Goal: Information Seeking & Learning: Learn about a topic

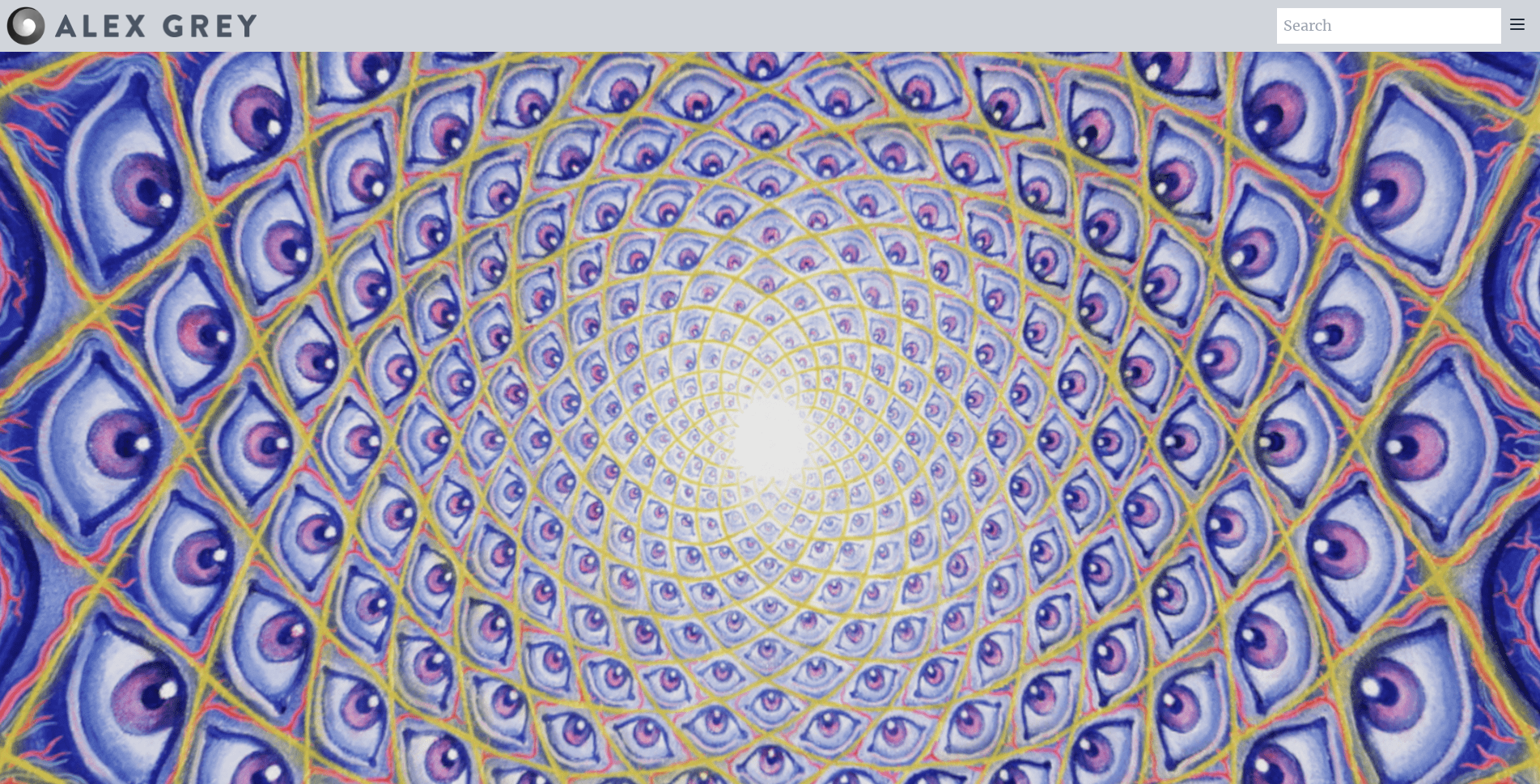
click at [176, 32] on img at bounding box center [156, 25] width 201 height 22
click at [1525, 28] on icon at bounding box center [1517, 24] width 19 height 19
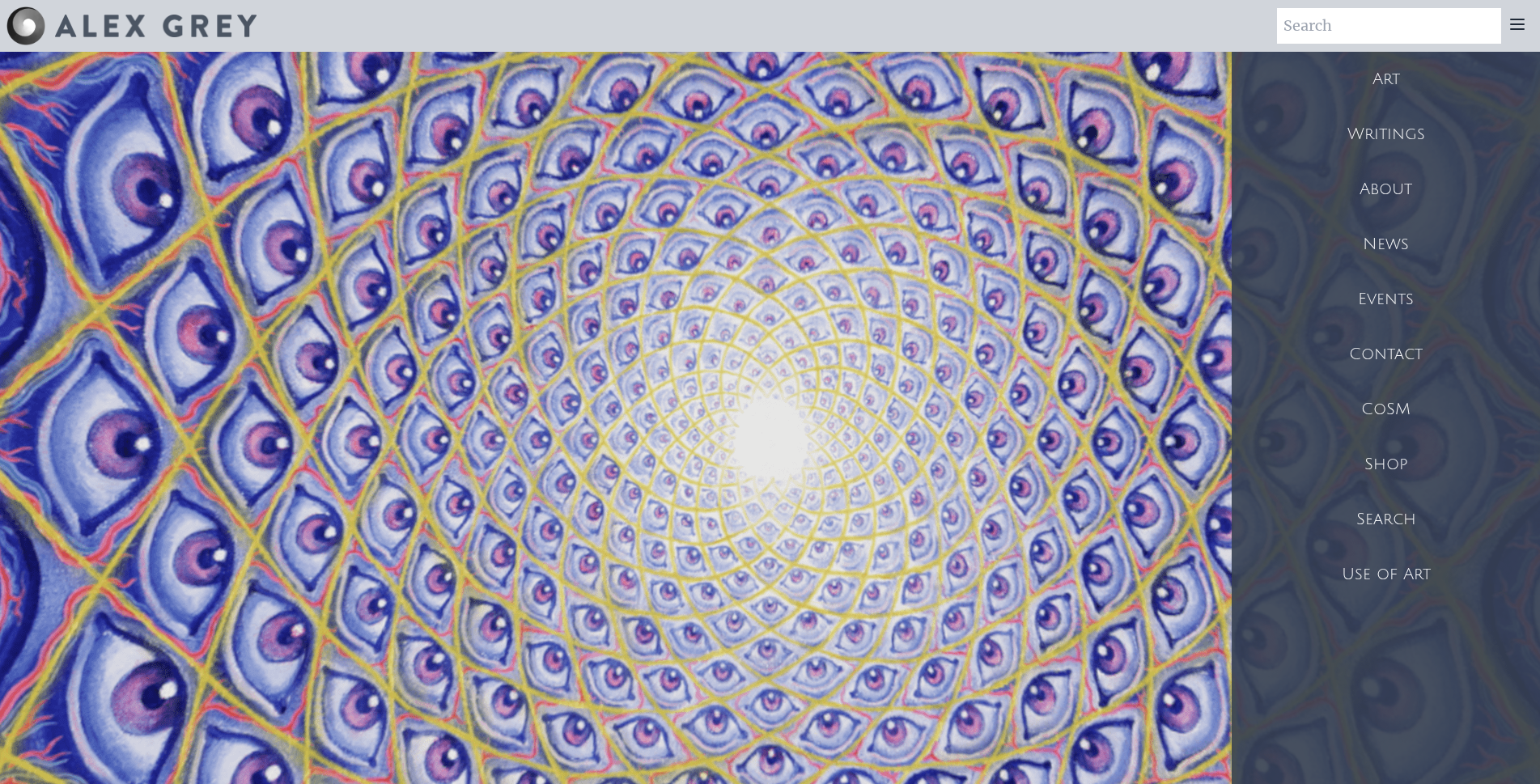
click at [1399, 131] on div "Writings" at bounding box center [1385, 134] width 308 height 55
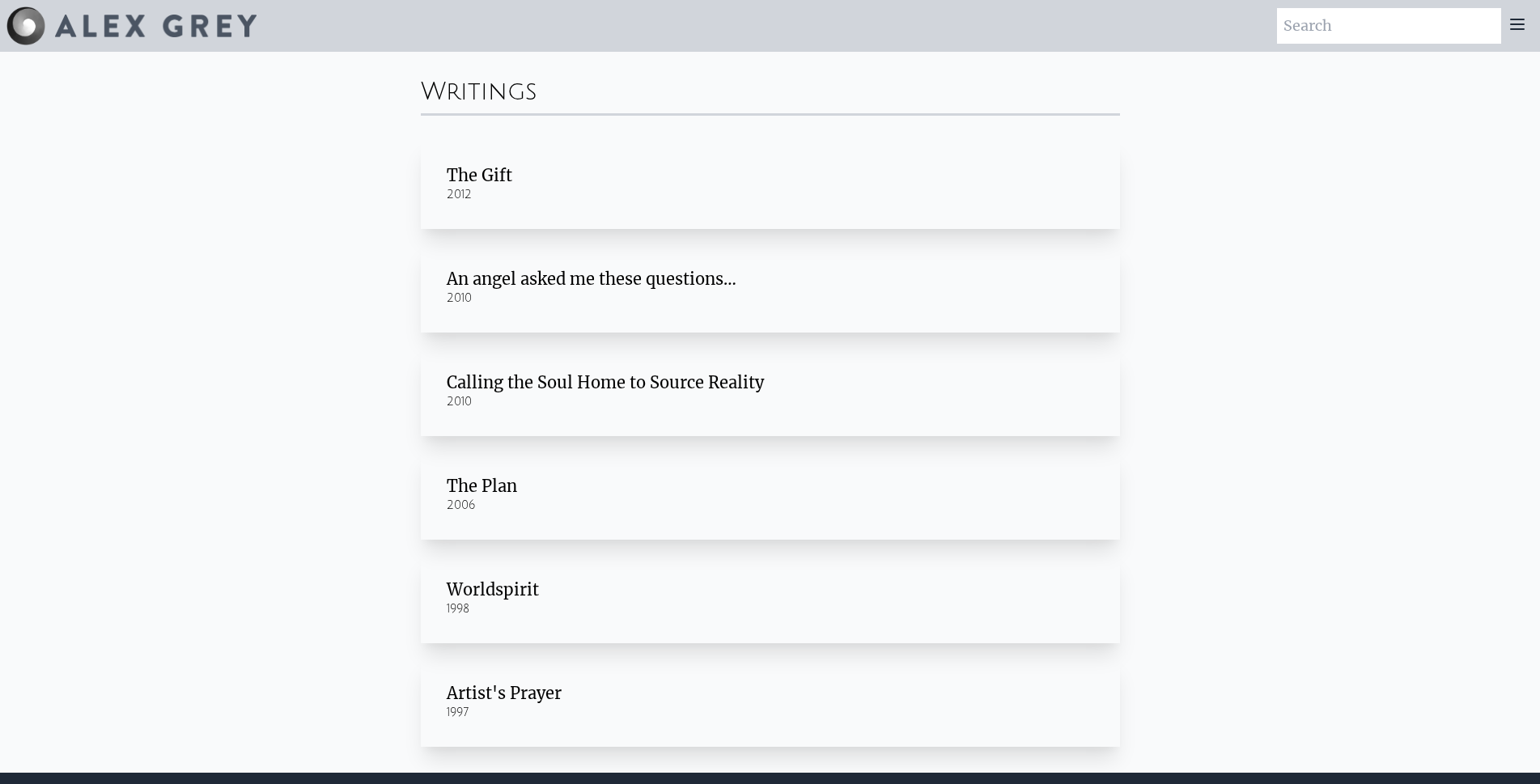
click at [494, 175] on div "The Gift" at bounding box center [770, 175] width 648 height 22
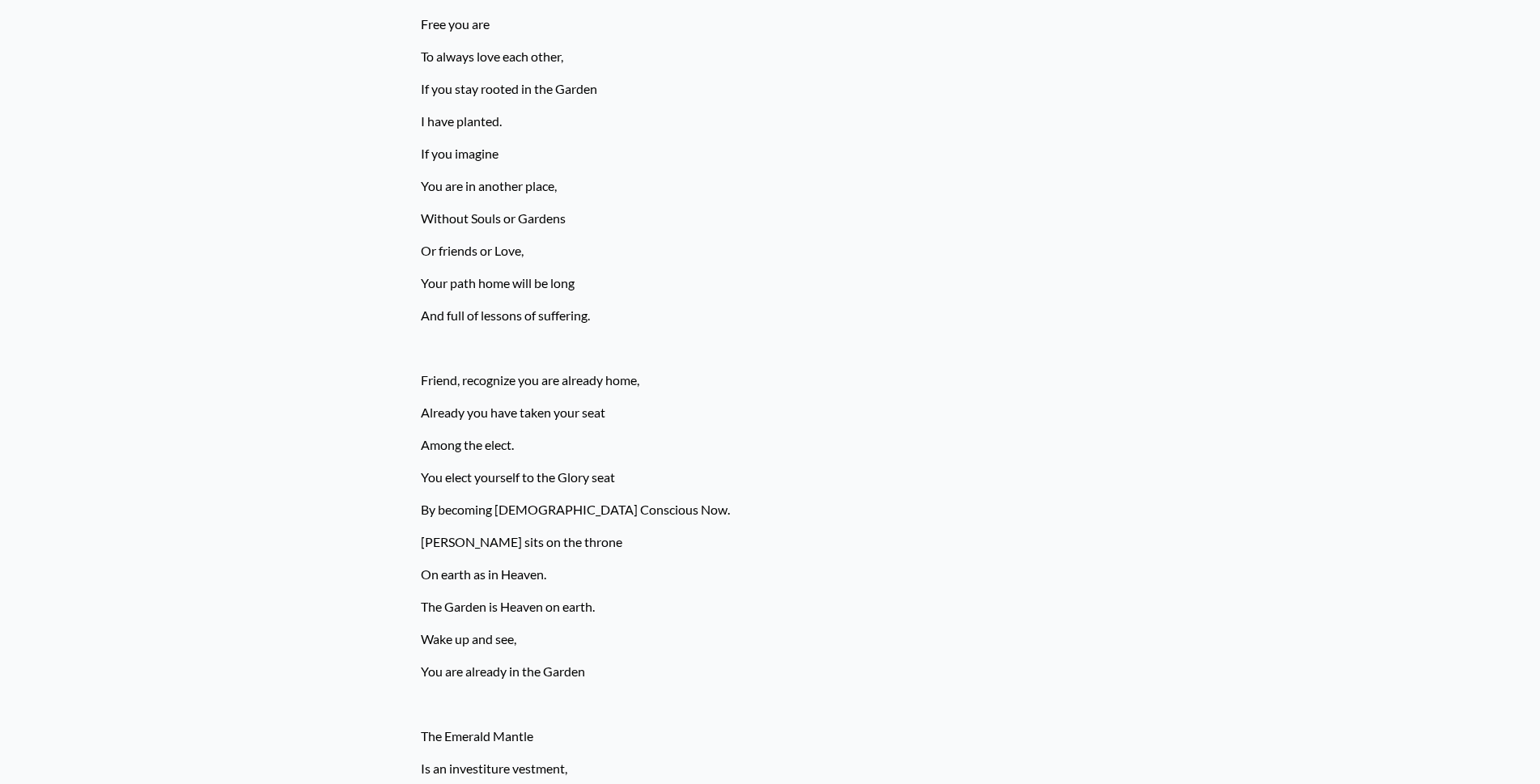
scroll to position [3106, 0]
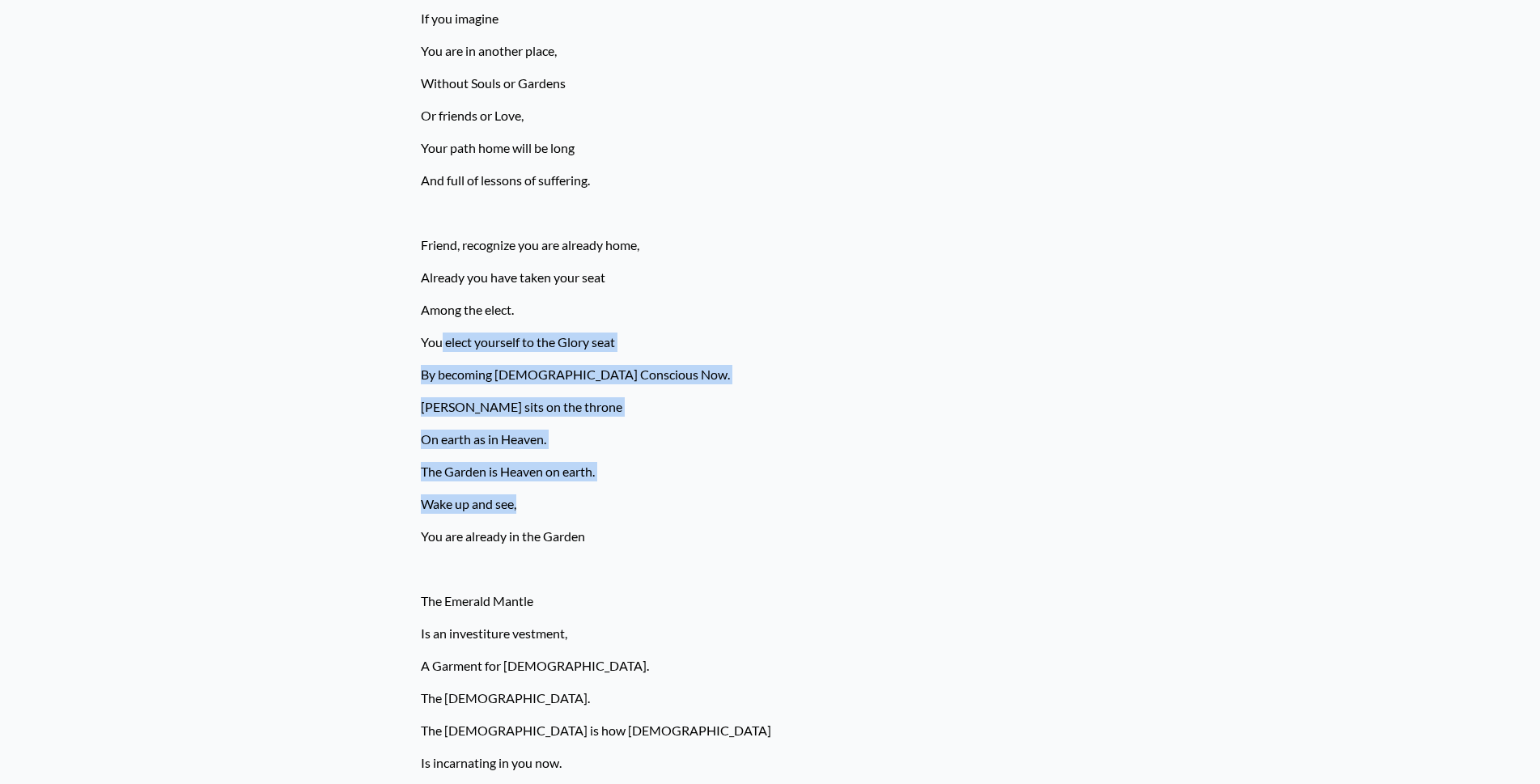
drag, startPoint x: 441, startPoint y: 346, endPoint x: 528, endPoint y: 491, distance: 169.1
click at [528, 491] on div "Go within Noble Soul. Find that God is in your heart Open the eyes of your hear…" at bounding box center [770, 577] width 699 height 6974
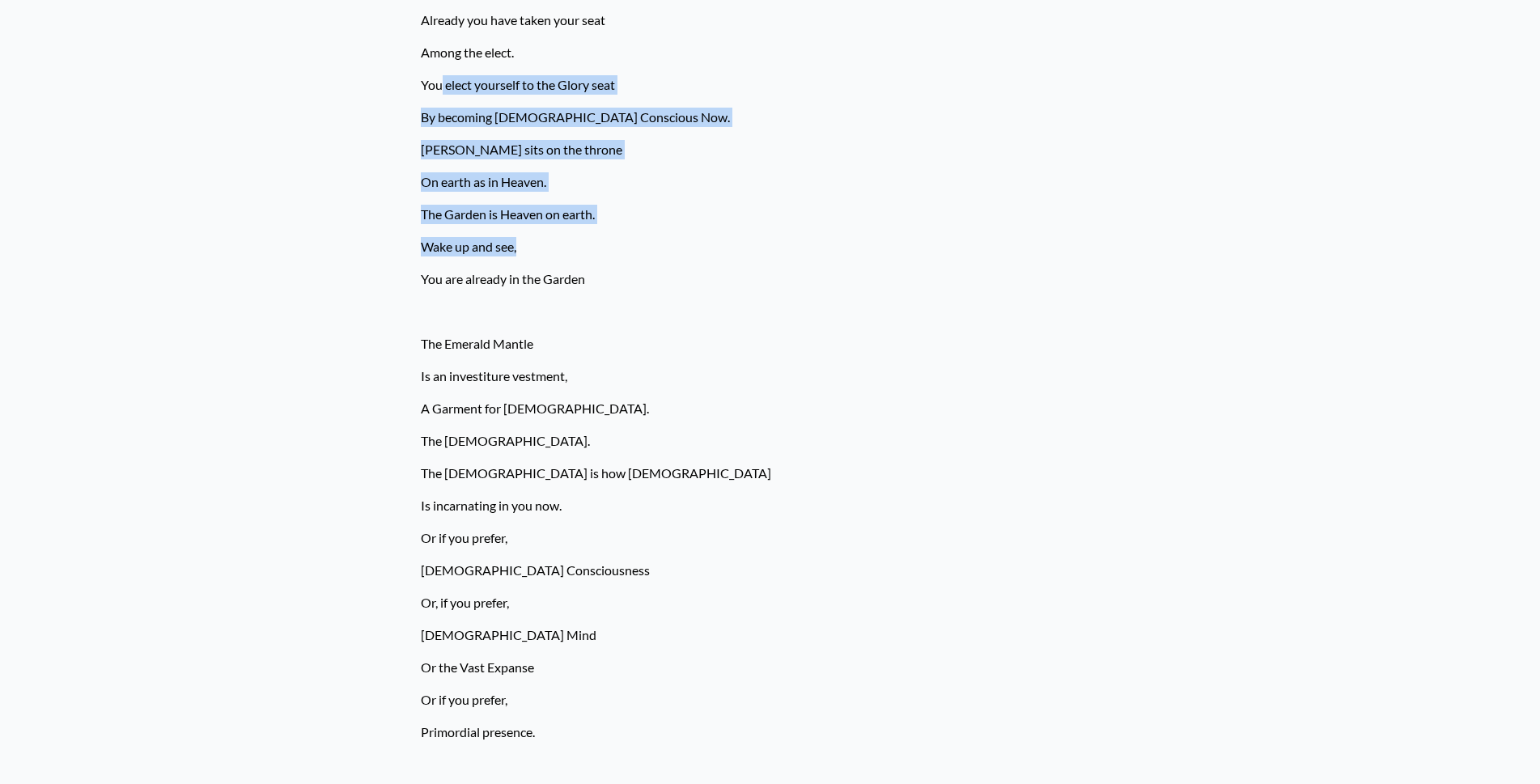
scroll to position [3397, 0]
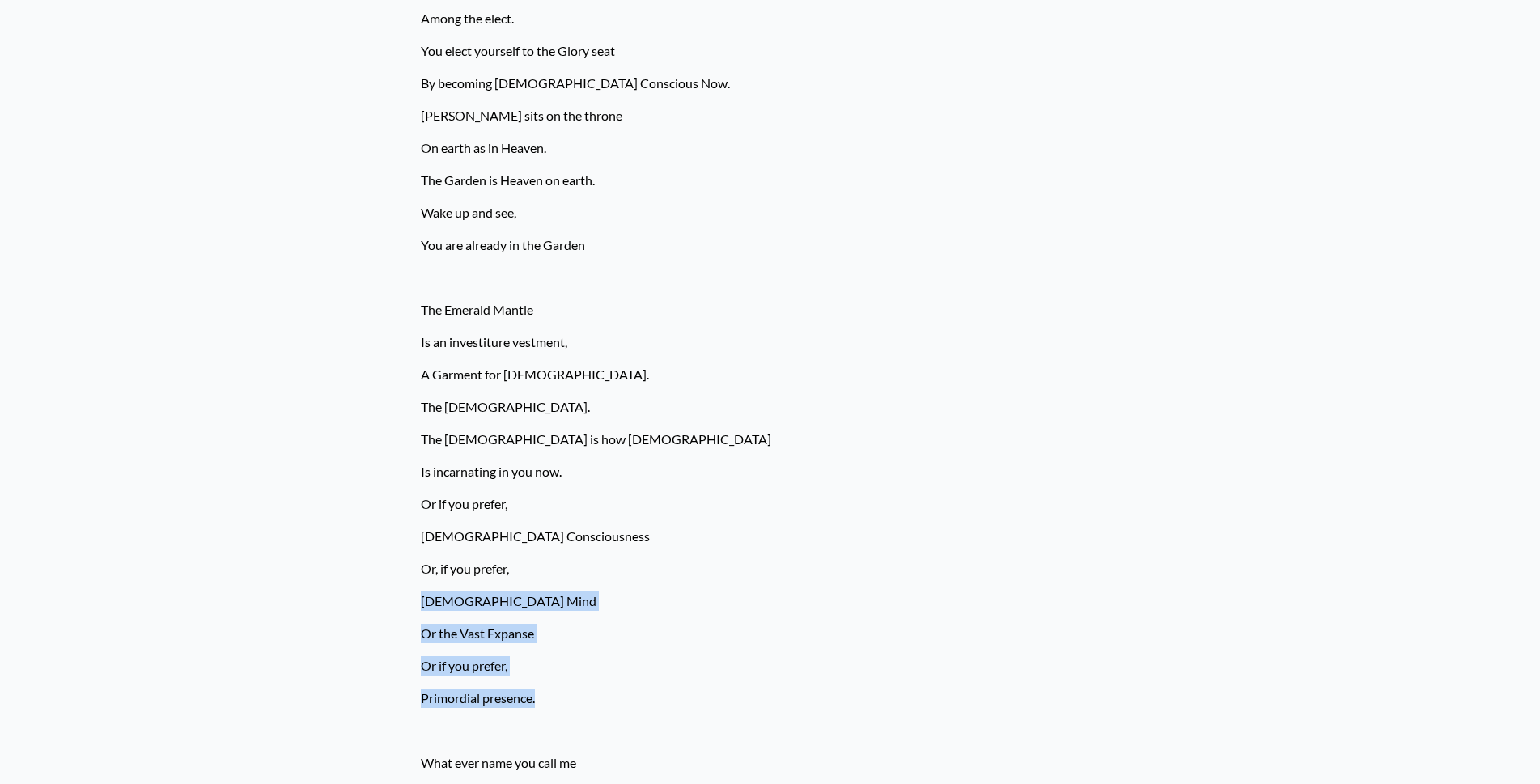
drag, startPoint x: 421, startPoint y: 603, endPoint x: 539, endPoint y: 692, distance: 147.8
click at [539, 692] on div "Go within Noble Soul. Find that God is in your heart Open the eyes of your hear…" at bounding box center [770, 286] width 699 height 6974
copy div "Buddha Mind Or the Vast Expanse Or if you prefer, Primordial presence."
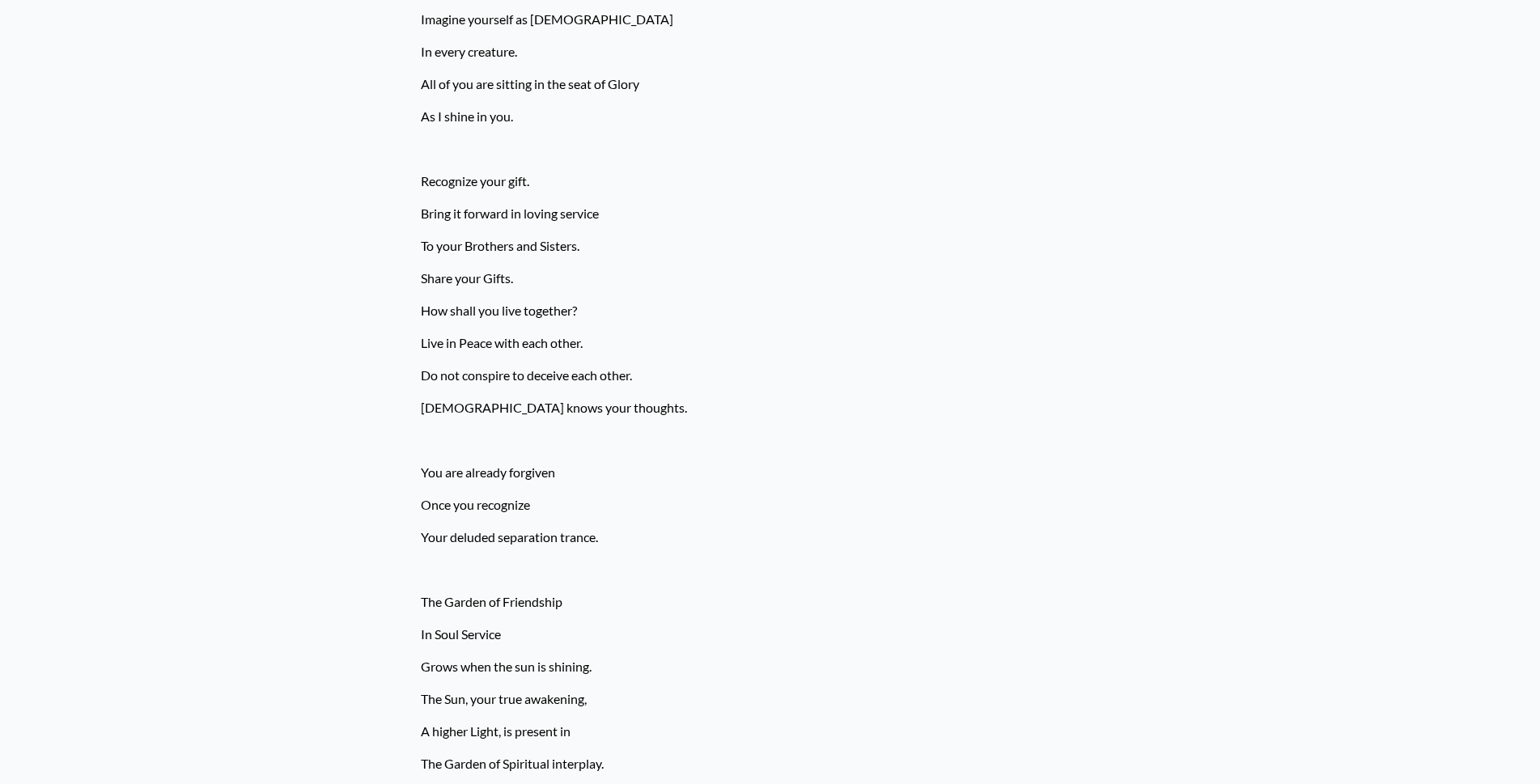
scroll to position [4368, 0]
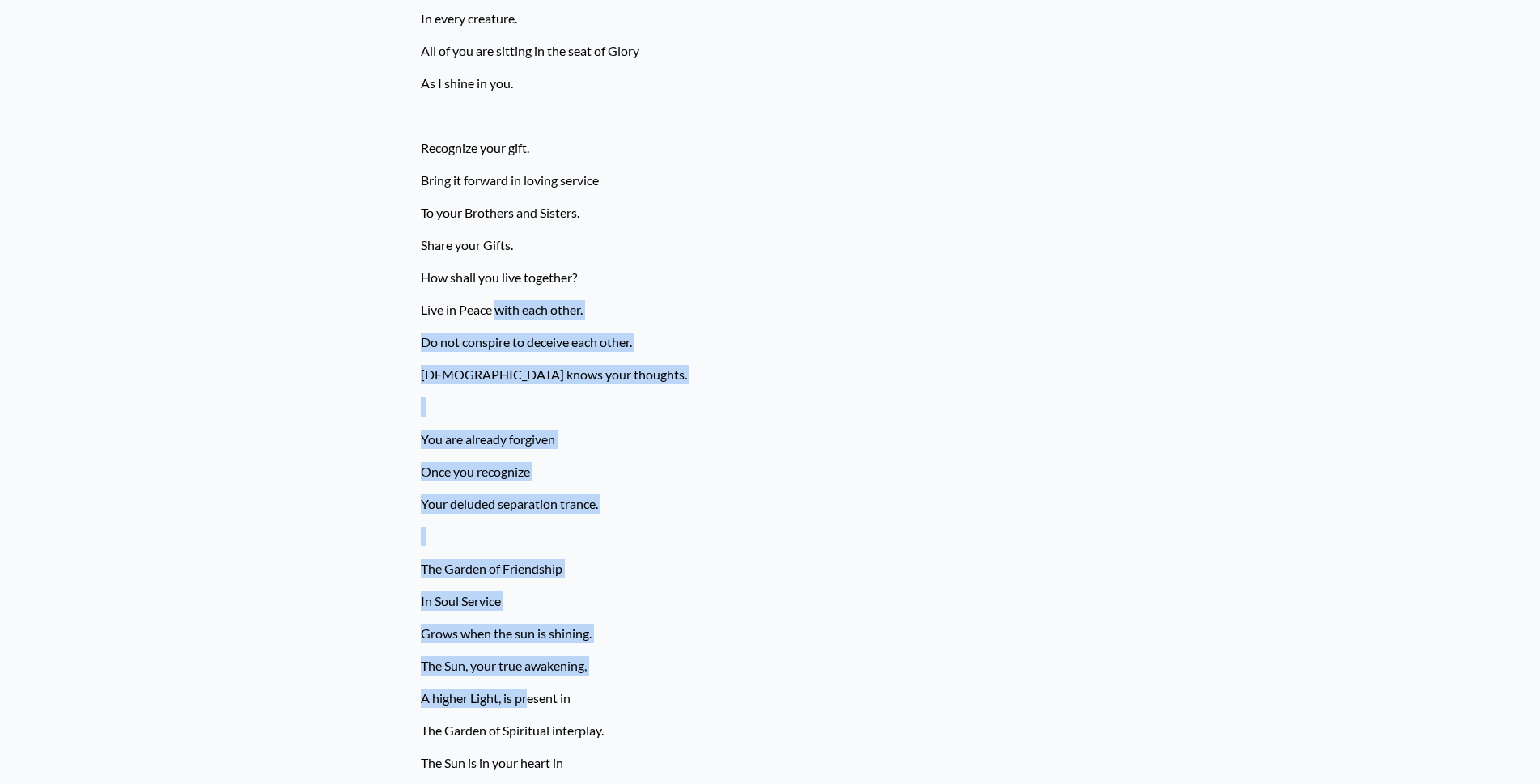
drag, startPoint x: 496, startPoint y: 311, endPoint x: 529, endPoint y: 683, distance: 373.5
click at [510, 541] on p at bounding box center [770, 535] width 699 height 32
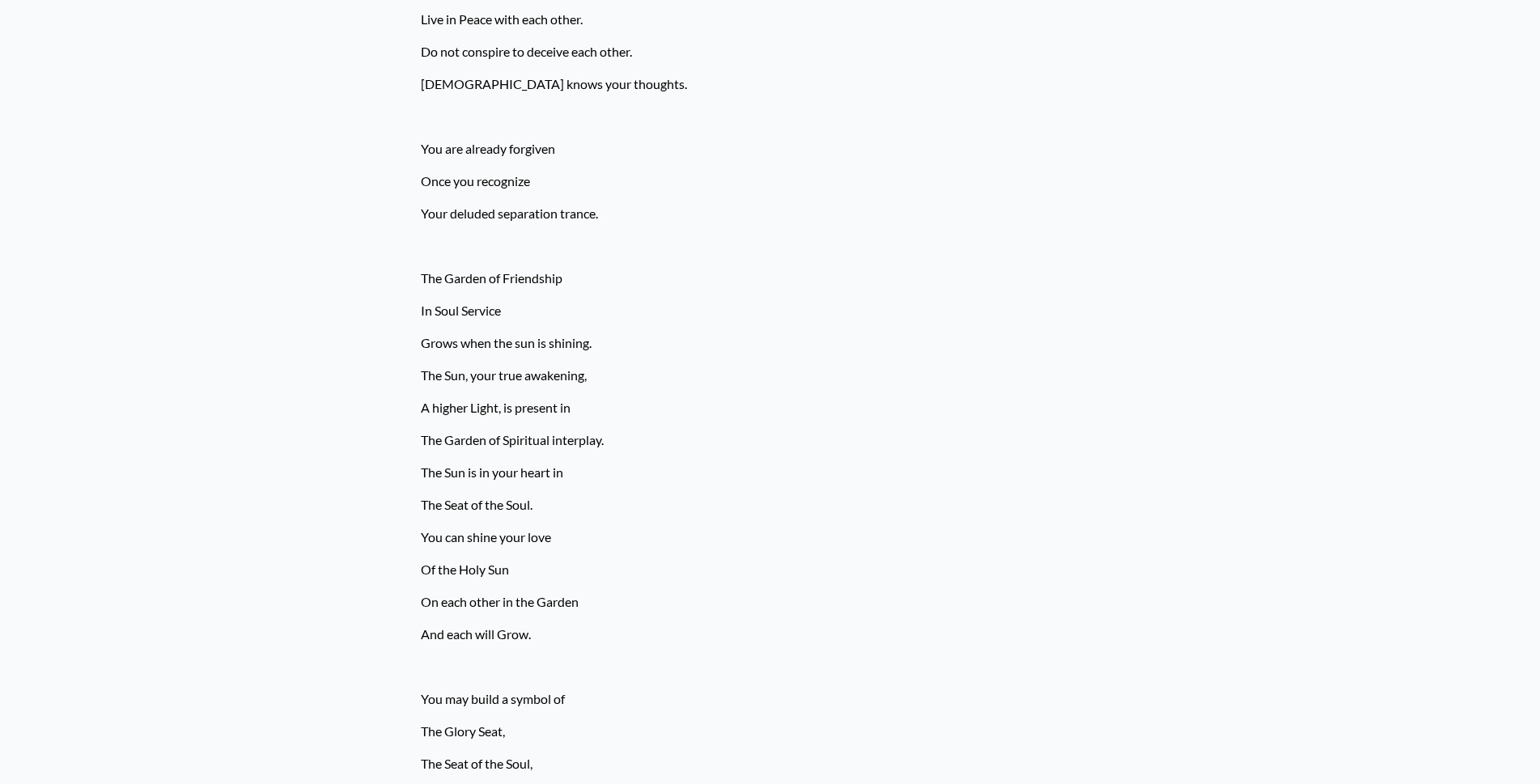
scroll to position [4659, 0]
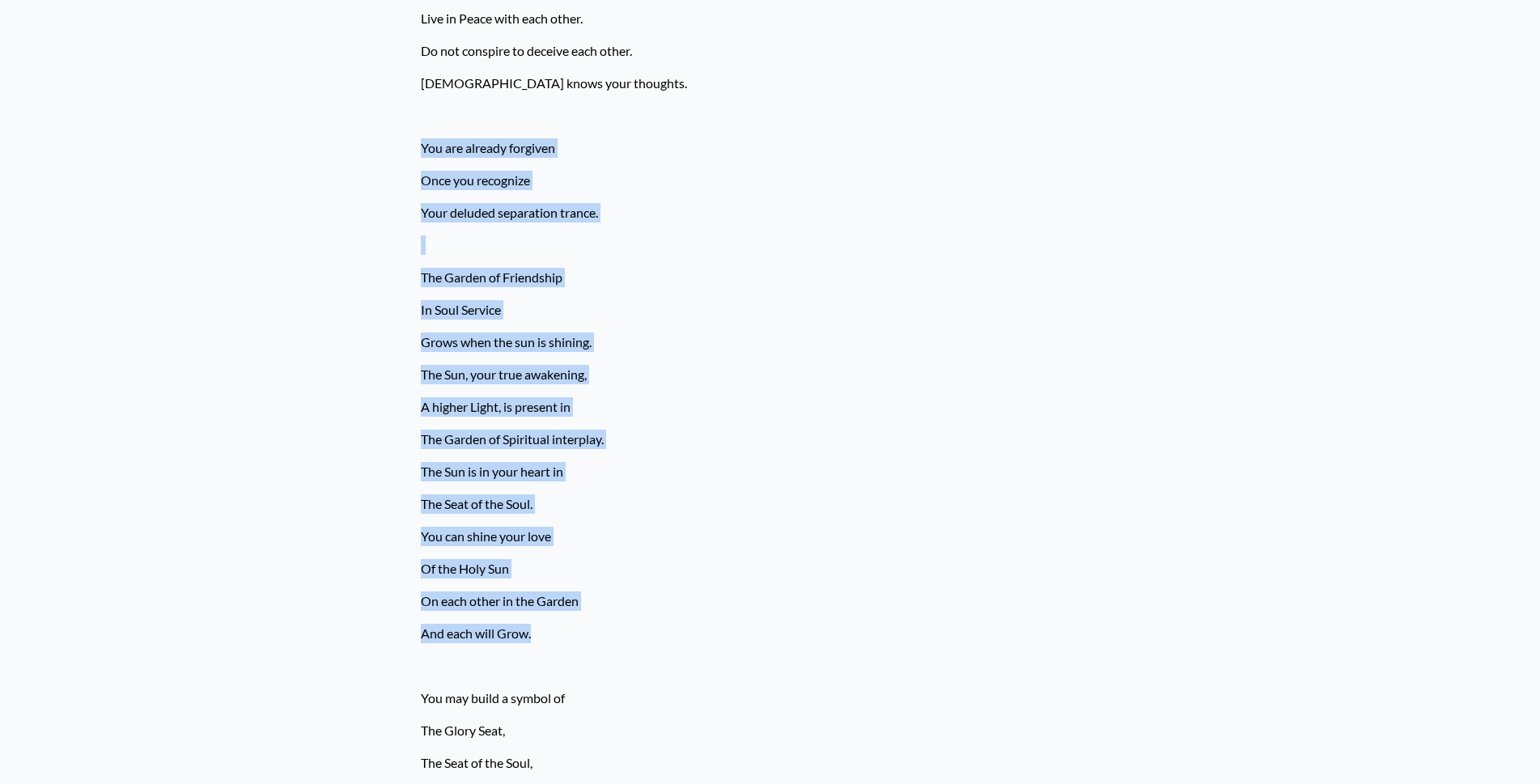
drag, startPoint x: 422, startPoint y: 144, endPoint x: 577, endPoint y: 623, distance: 503.5
copy div "You are already forgiven Once you recognize Your deluded separation trance. The…"
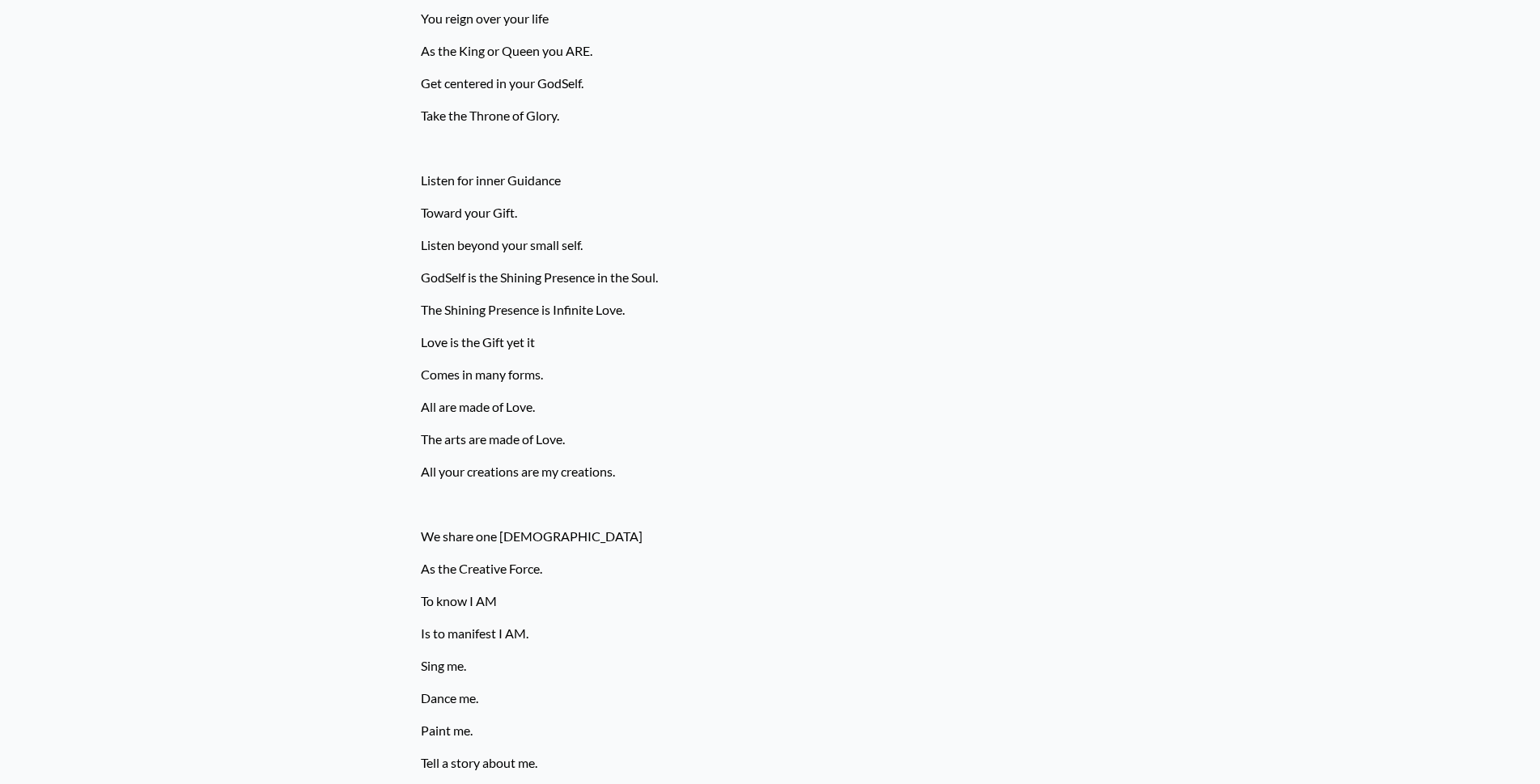
scroll to position [5630, 0]
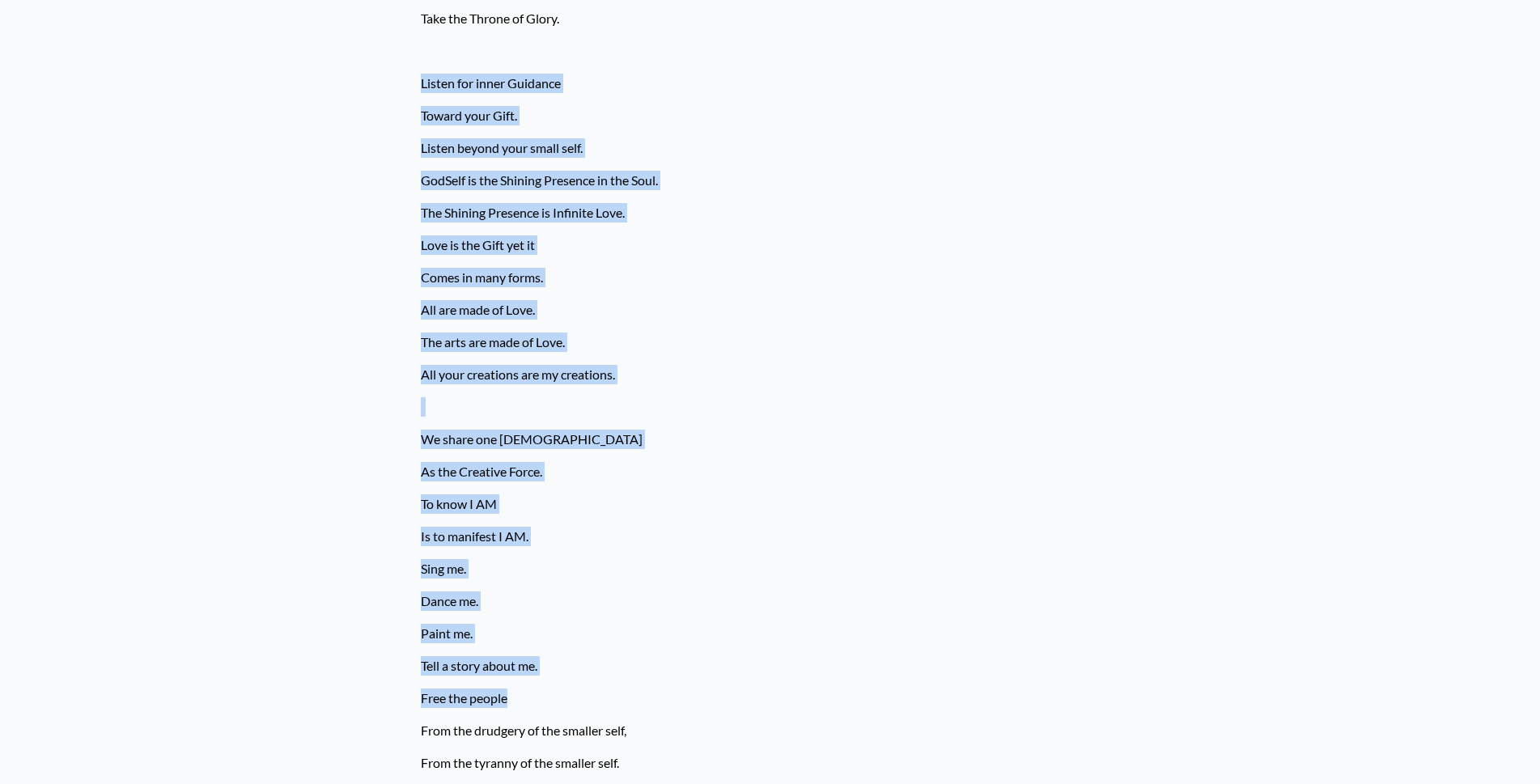
drag, startPoint x: 417, startPoint y: 81, endPoint x: 577, endPoint y: 683, distance: 622.9
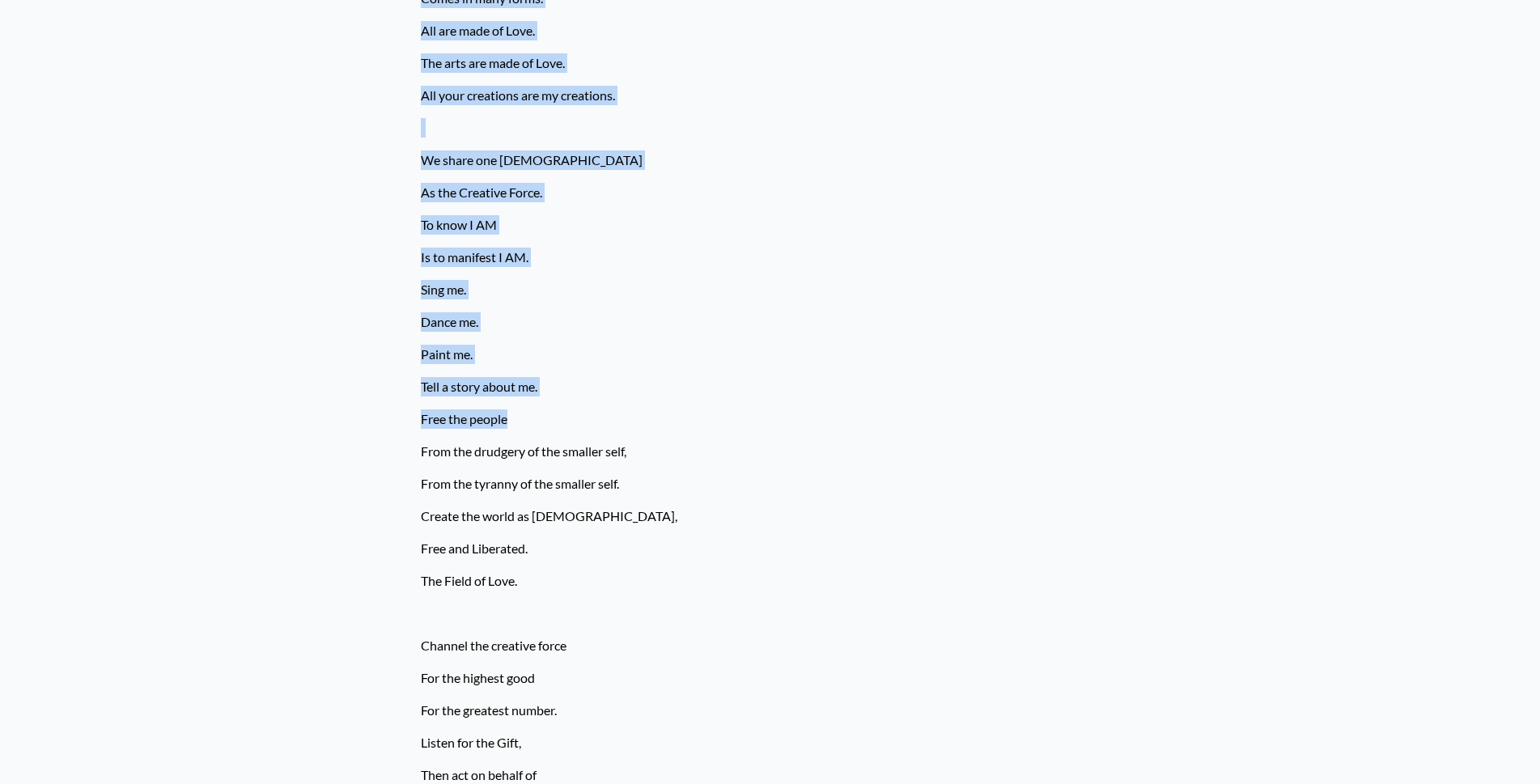
scroll to position [5922, 0]
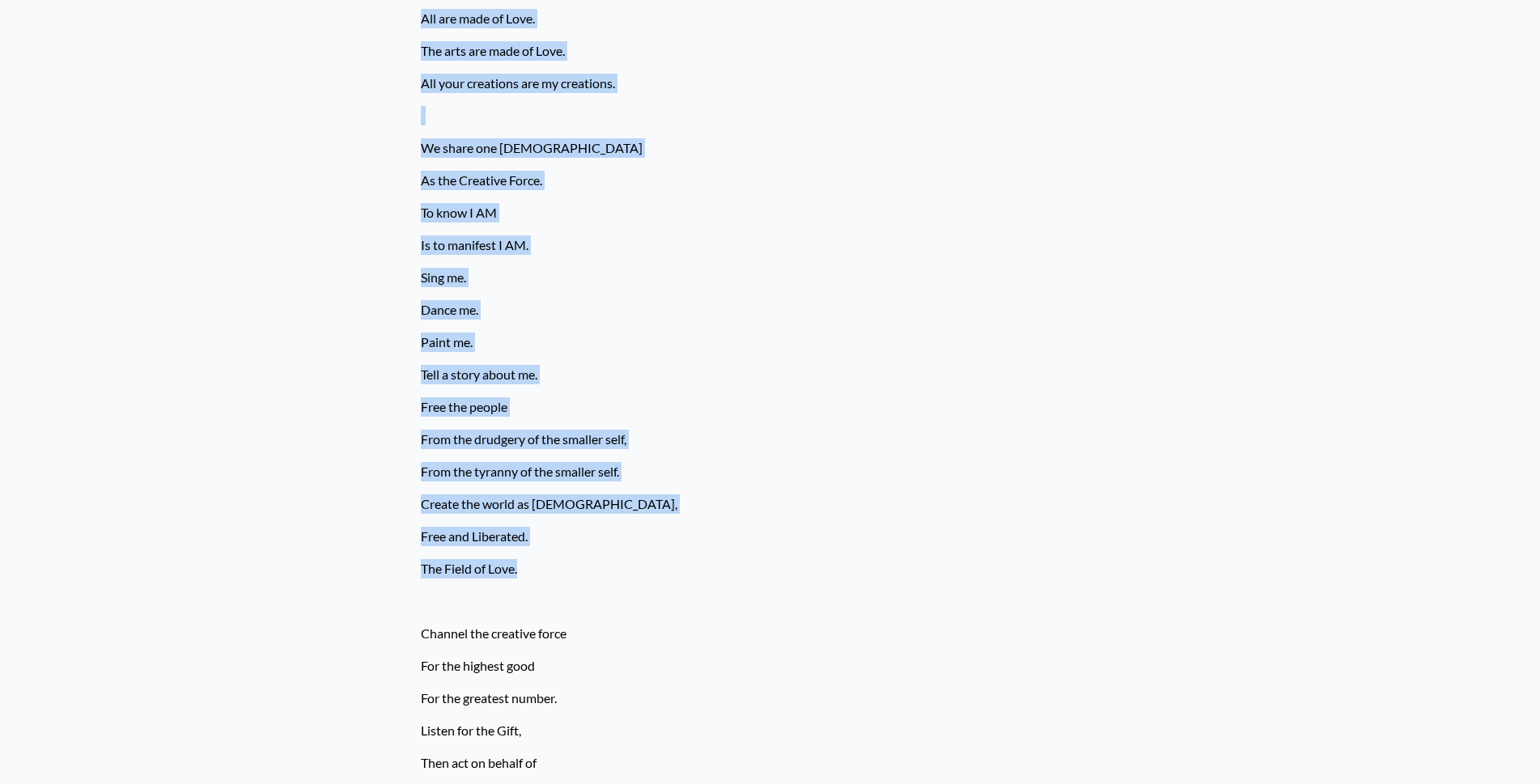
copy div "Listen for inner Guidance Toward your Gift. Listen beyond your small self. GodS…"
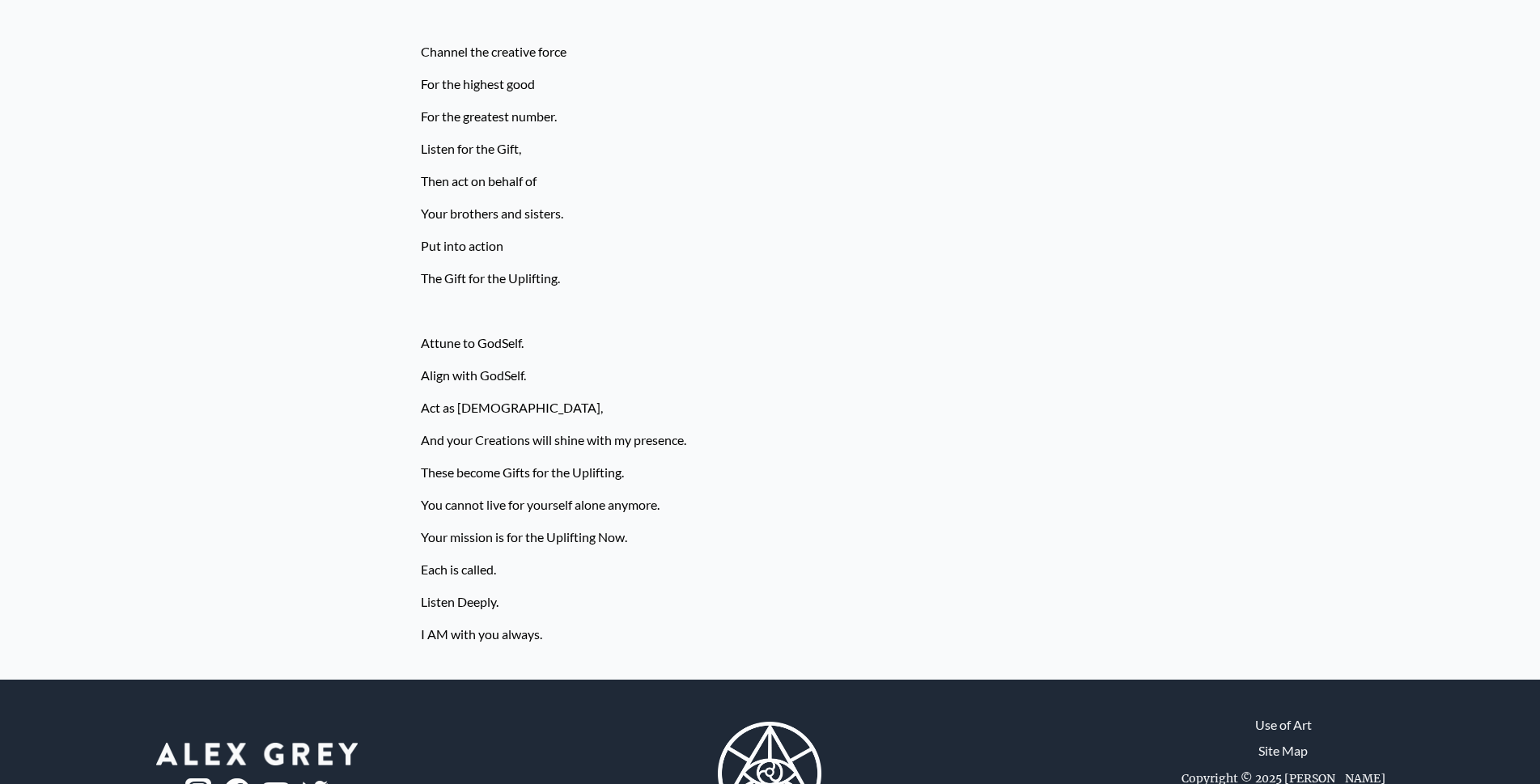
scroll to position [6504, 0]
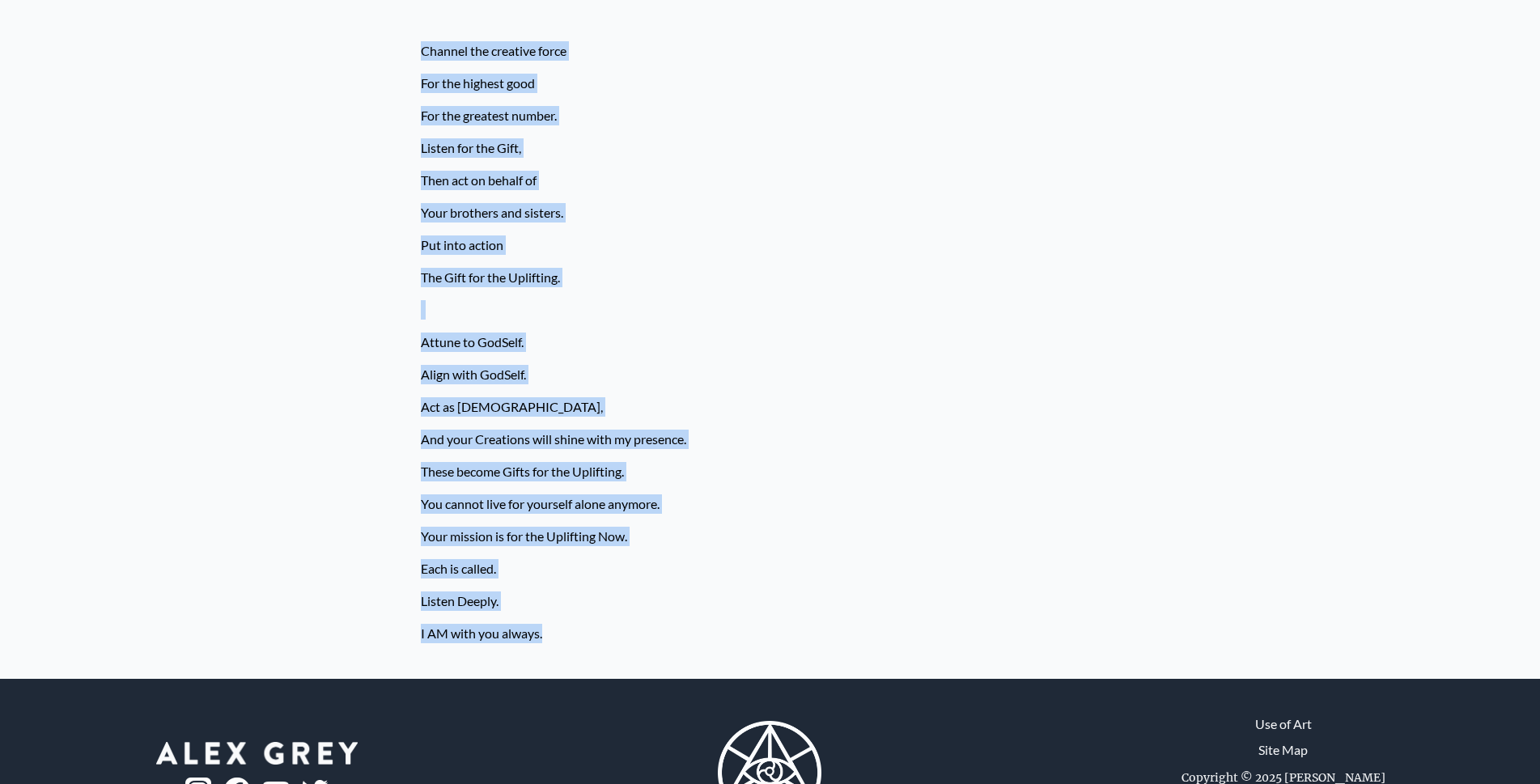
drag, startPoint x: 422, startPoint y: 48, endPoint x: 669, endPoint y: 624, distance: 626.7
copy div "Channel the creative force For the highest good For the greatest number. Listen…"
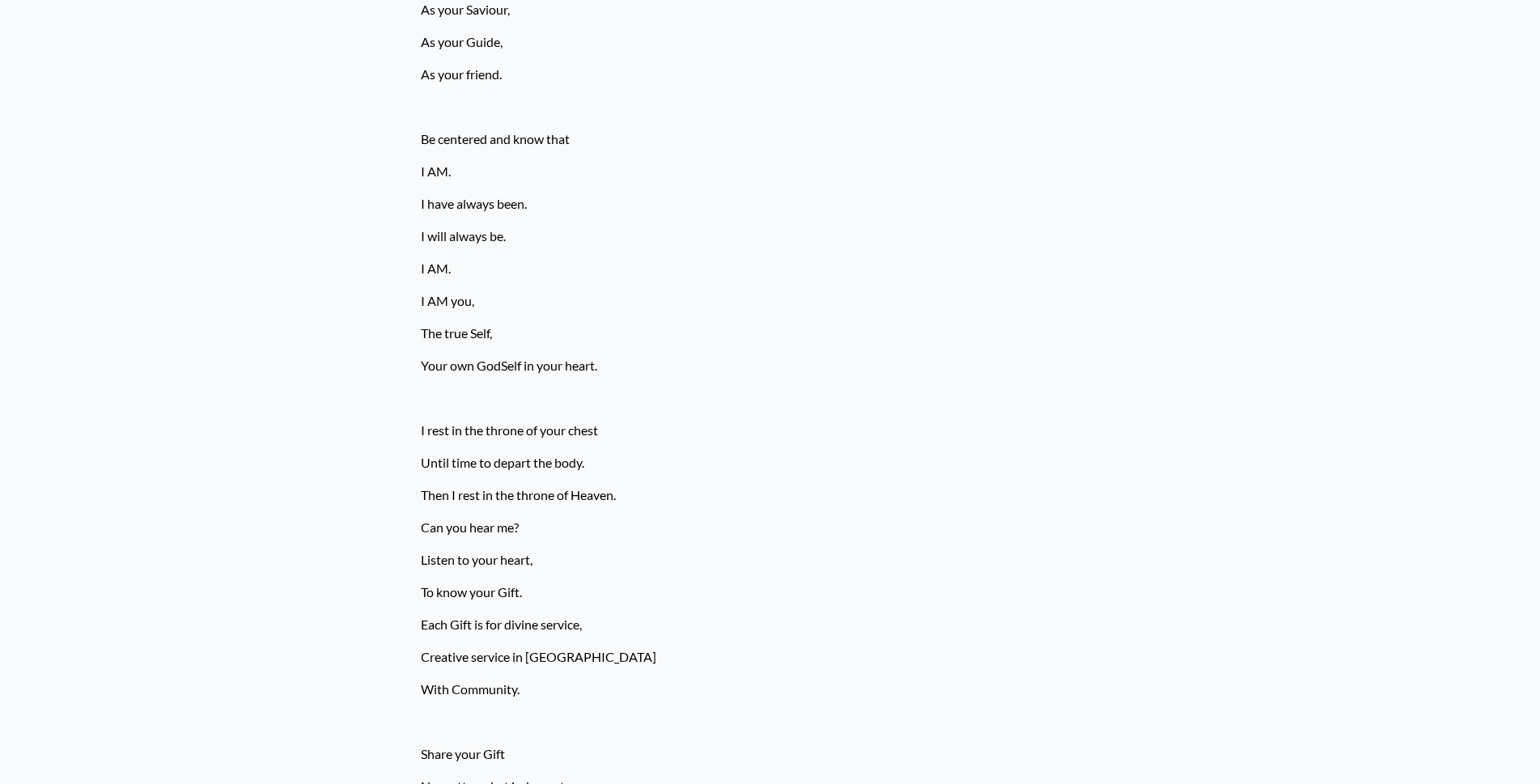
scroll to position [0, 0]
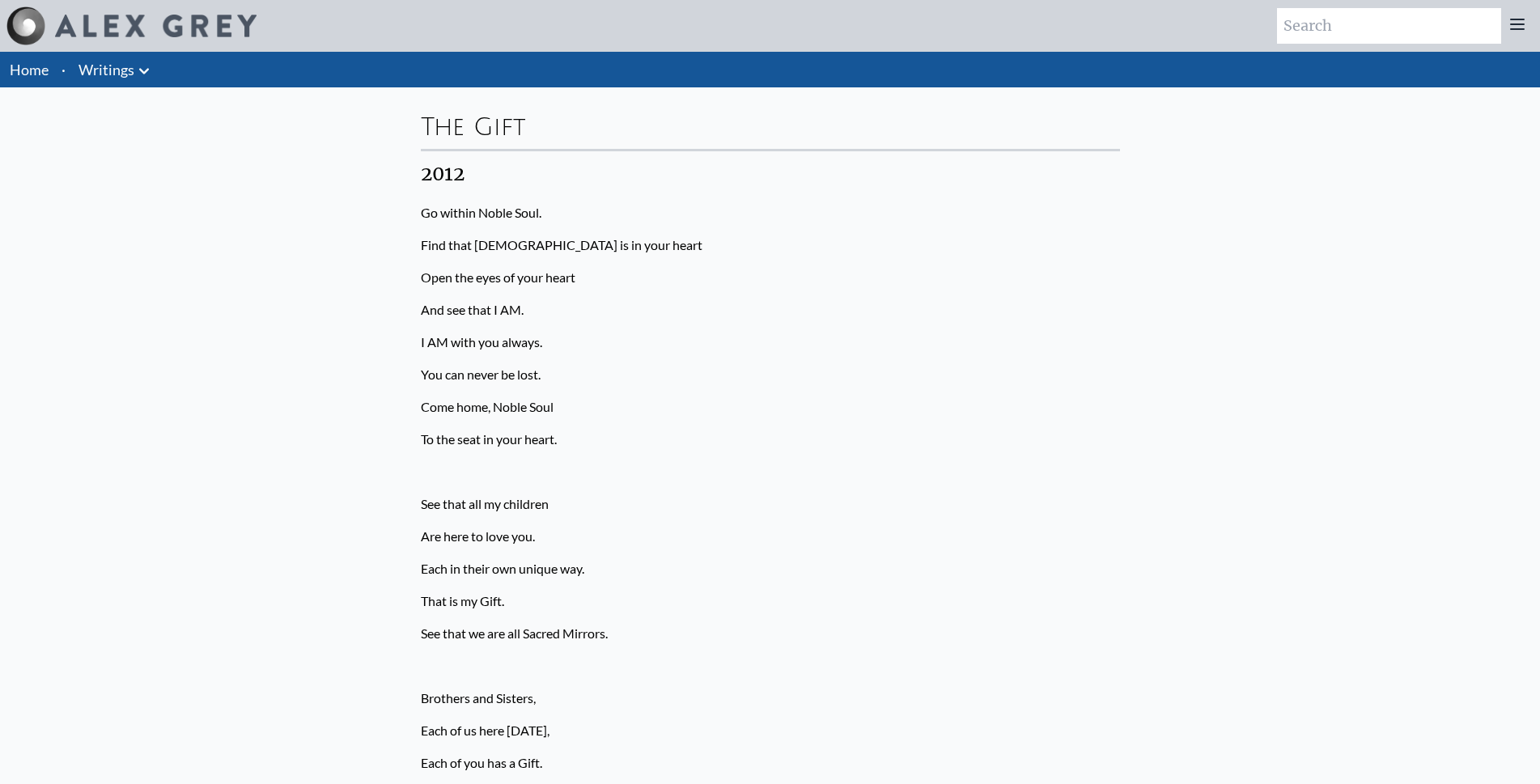
click at [1518, 25] on icon at bounding box center [1516, 24] width 13 height 10
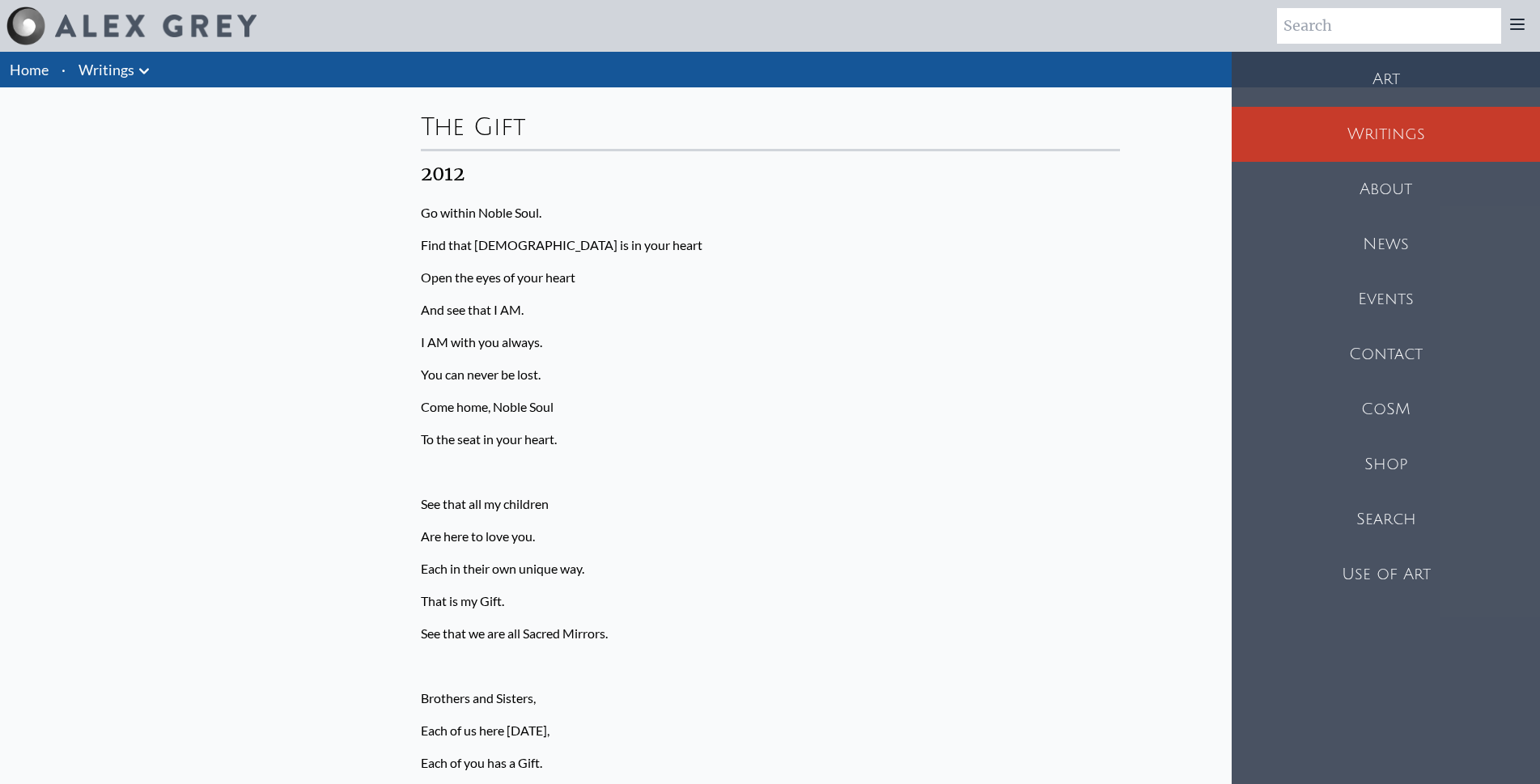
click at [1376, 195] on div "About" at bounding box center [1385, 189] width 308 height 55
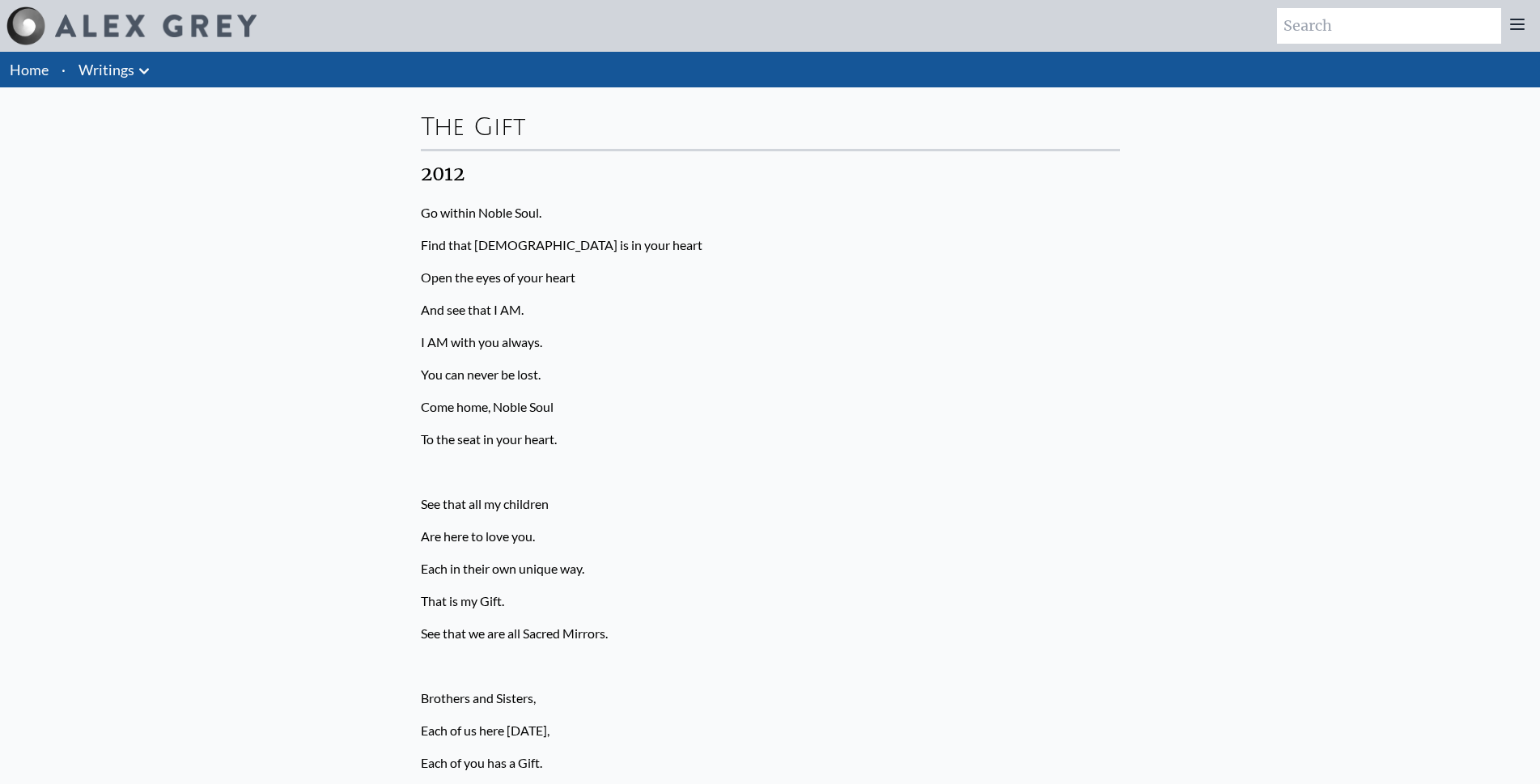
scroll to position [3397, 0]
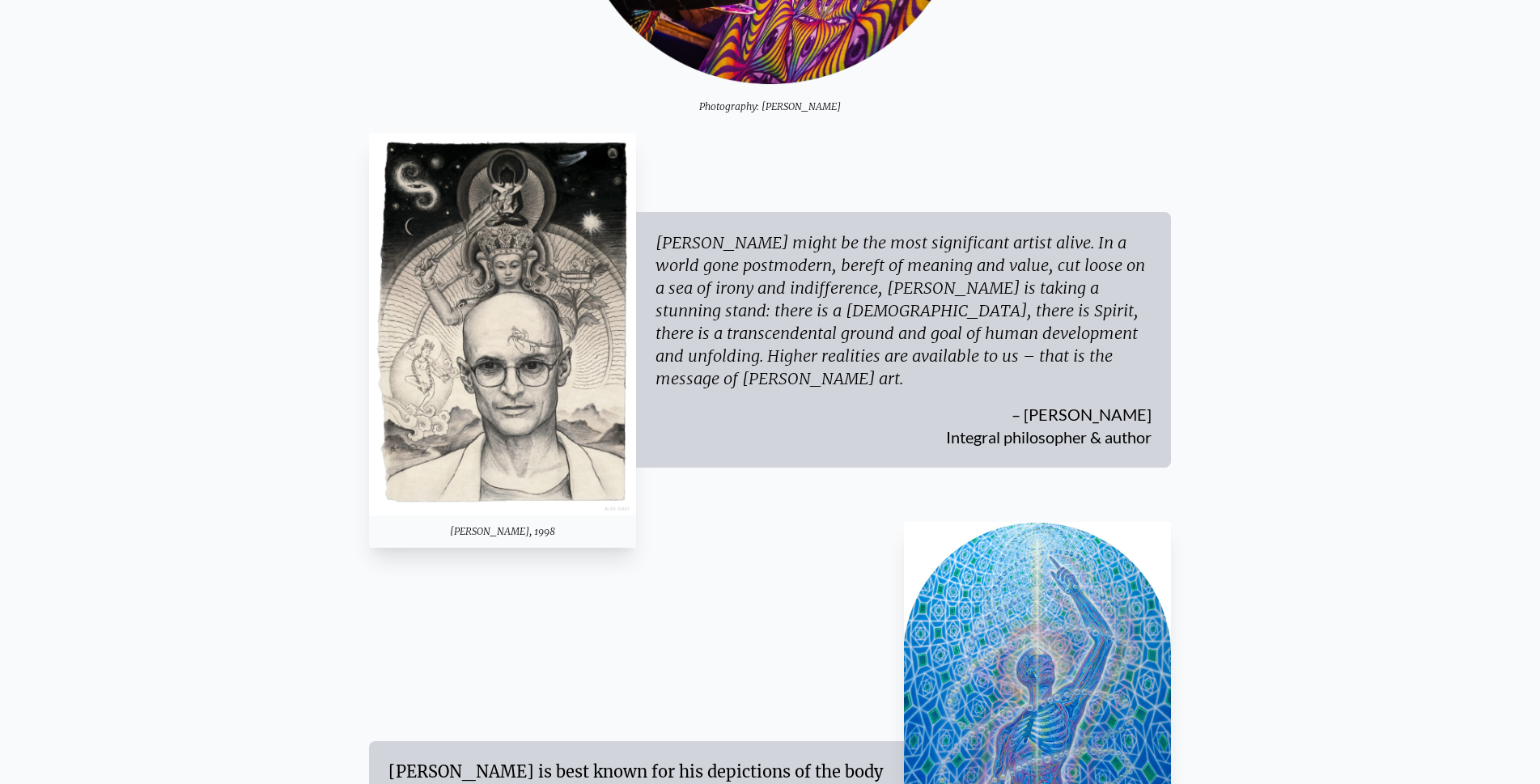
scroll to position [485, 0]
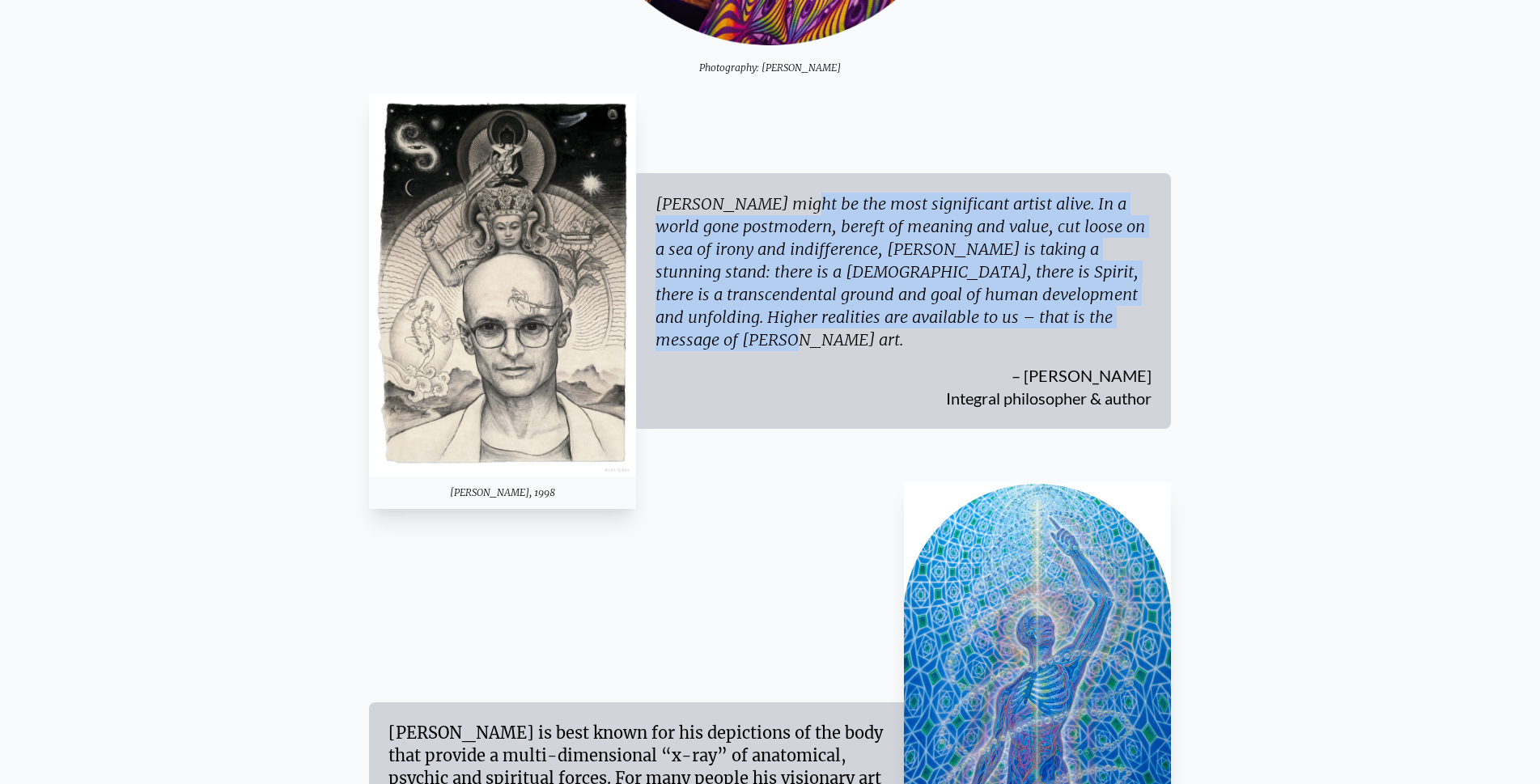
drag, startPoint x: 659, startPoint y: 216, endPoint x: 988, endPoint y: 335, distance: 349.9
click at [988, 335] on div "[PERSON_NAME] might be the most significant artist alive. In a world gone postm…" at bounding box center [903, 272] width 496 height 159
copy div "[PERSON_NAME] might be the most significant artist alive. In a world gone postm…"
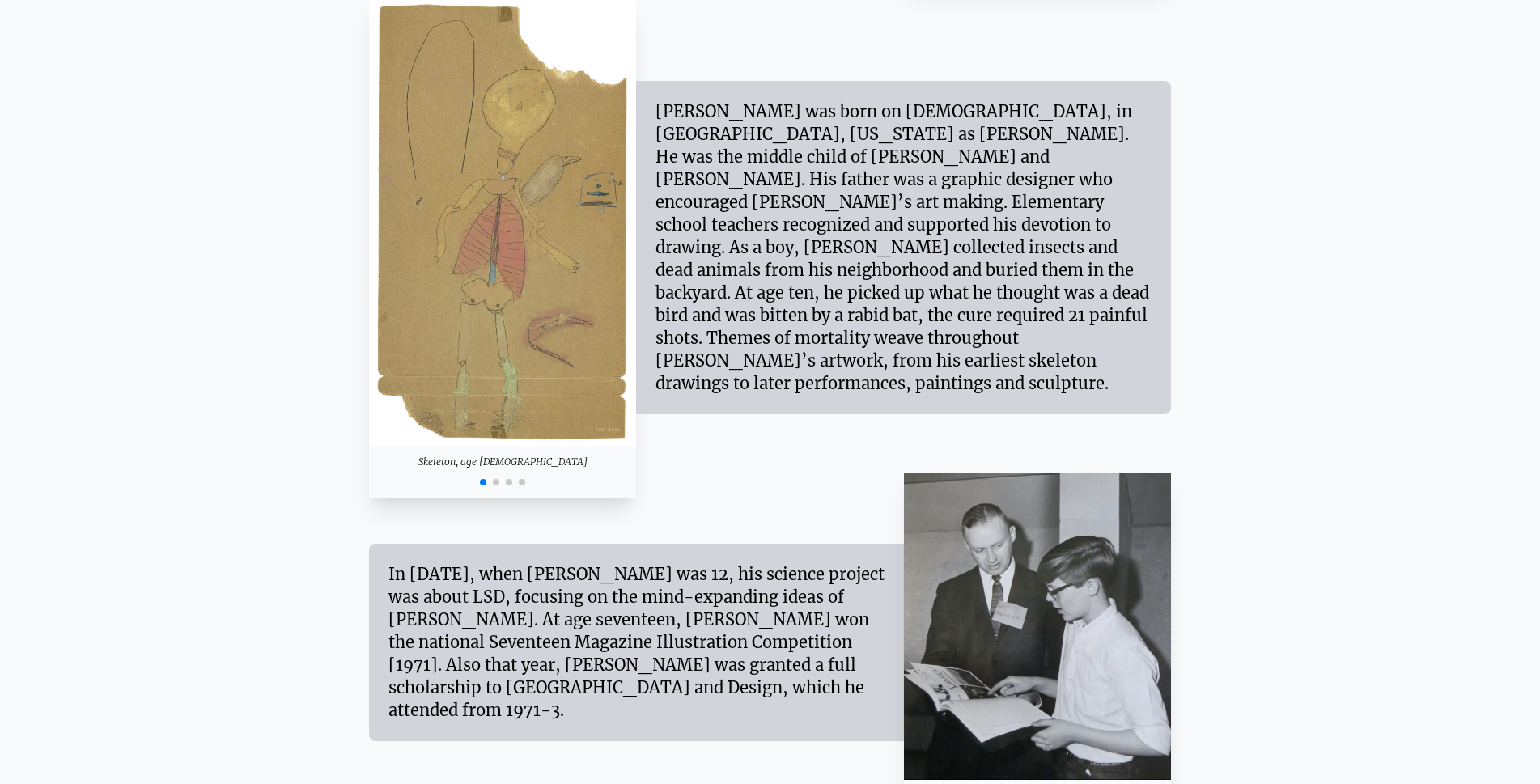
scroll to position [2038, 0]
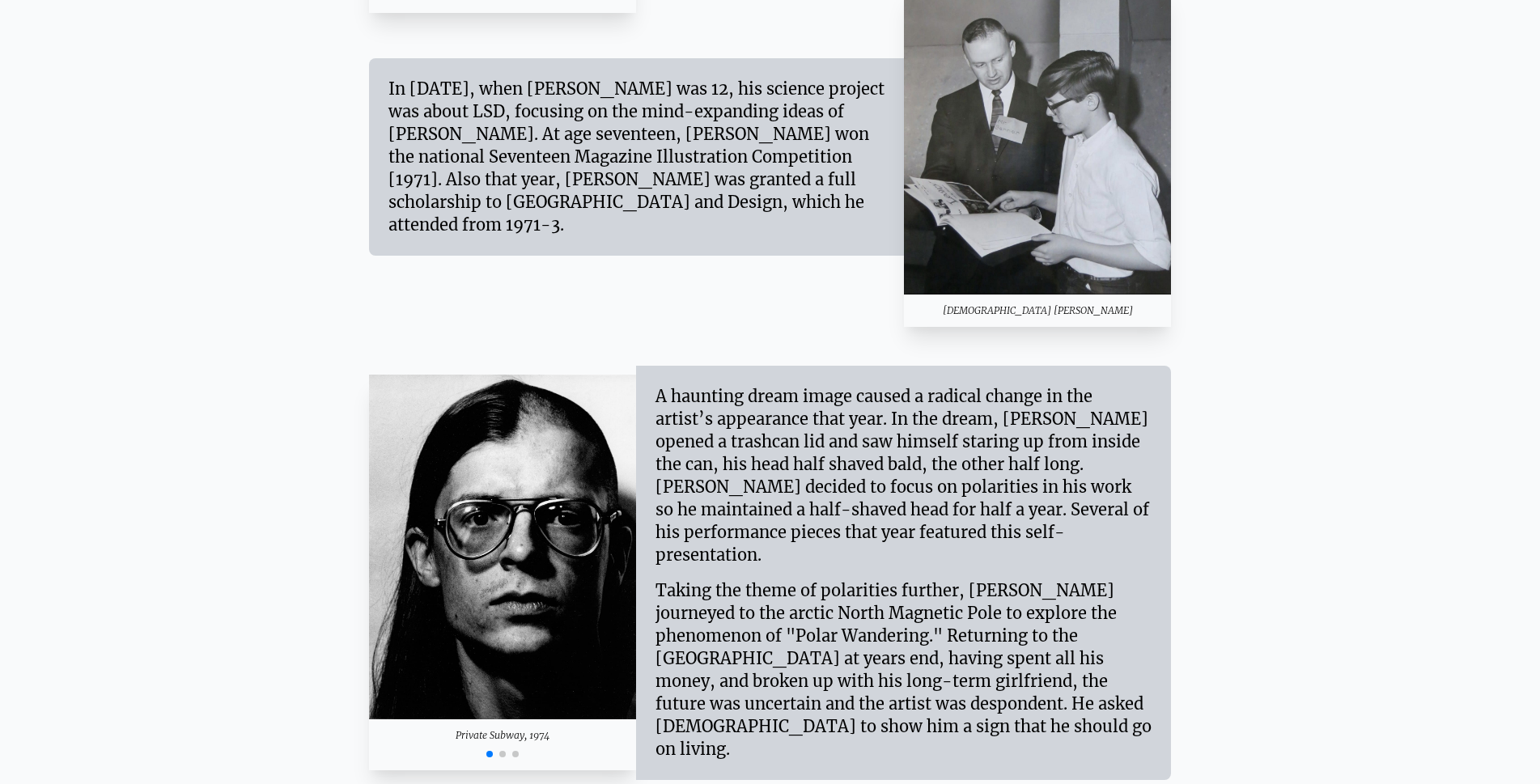
drag, startPoint x: 845, startPoint y: 644, endPoint x: 851, endPoint y: 711, distance: 67.3
click at [851, 711] on div "Taking the theme of polarities further, [PERSON_NAME] journeyed to the arctic N…" at bounding box center [903, 663] width 496 height 195
copy div "s money, and broken up with his long-term girlfriend, the future was uncertain …"
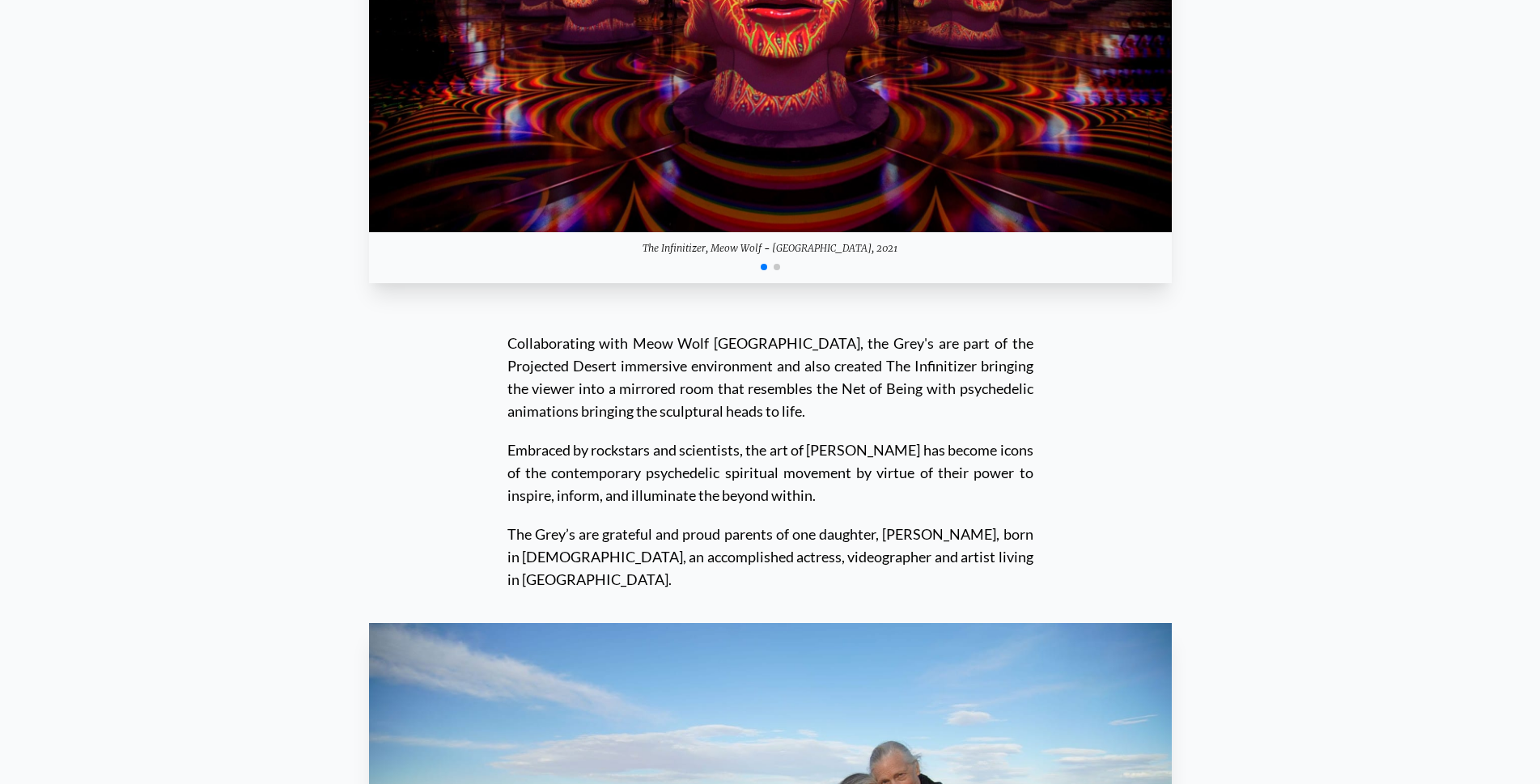
scroll to position [16095, 0]
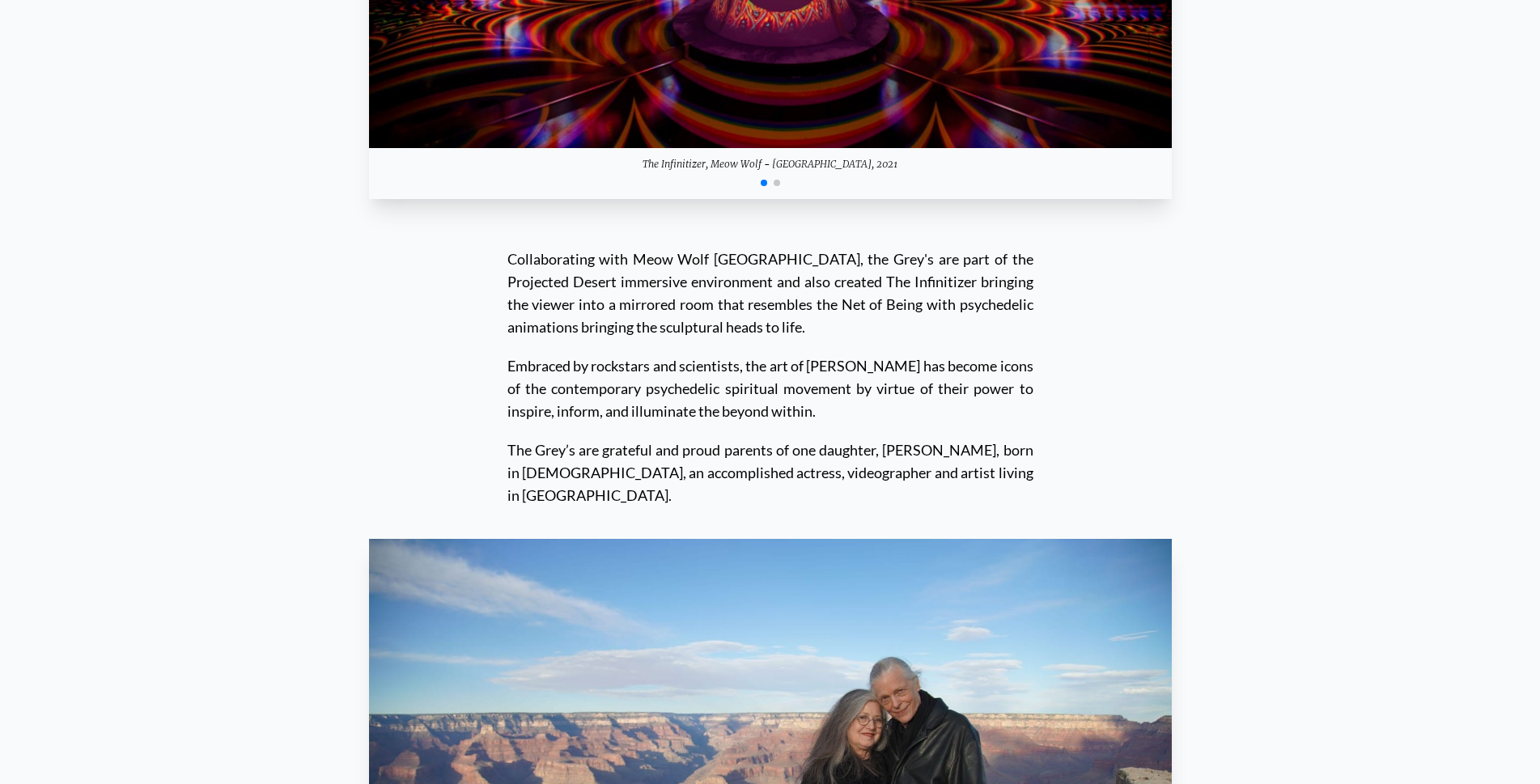
drag, startPoint x: 753, startPoint y: 400, endPoint x: 722, endPoint y: 402, distance: 31.1
drag, startPoint x: 697, startPoint y: 399, endPoint x: 750, endPoint y: 397, distance: 53.0
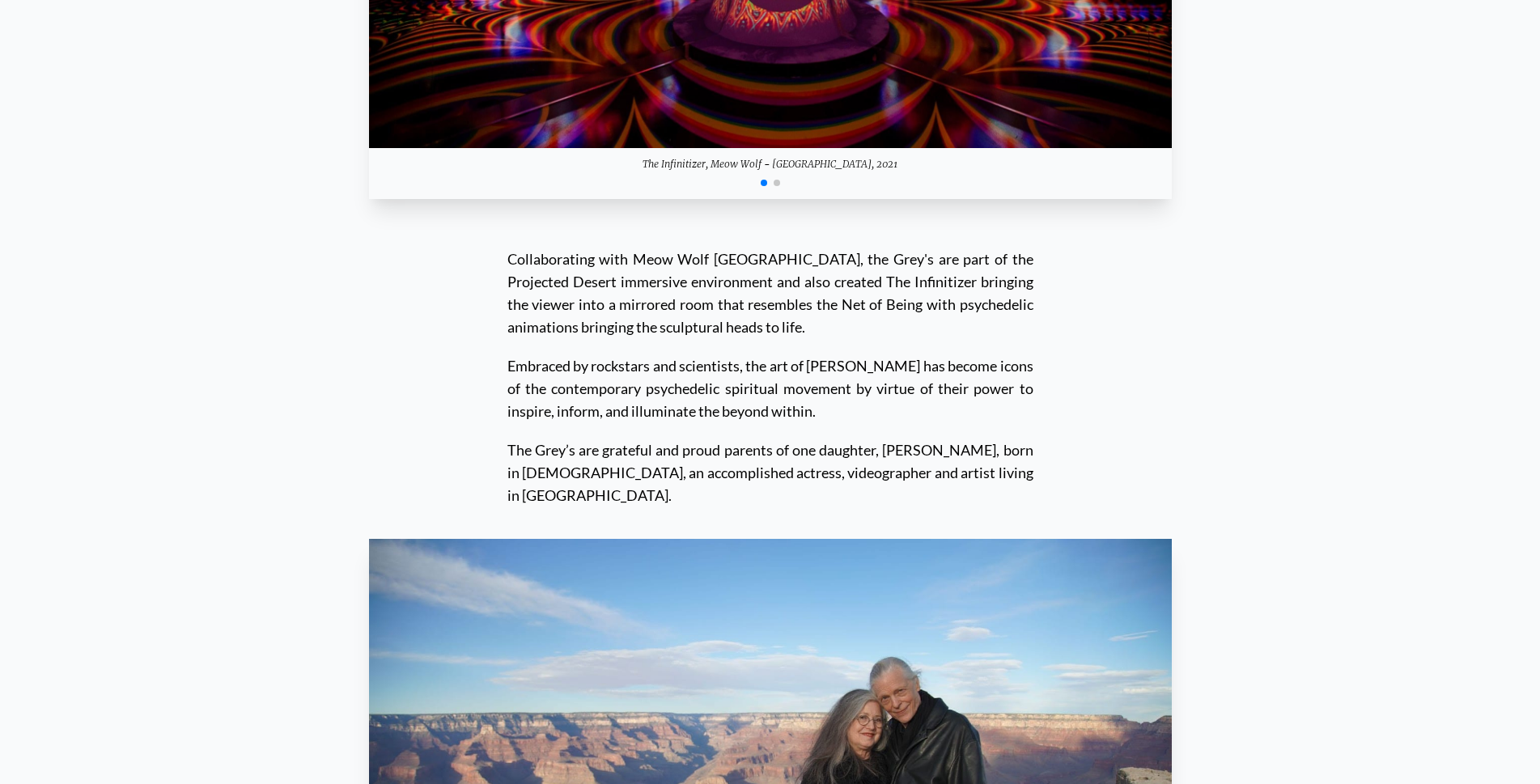
copy div "Allyson Grey"
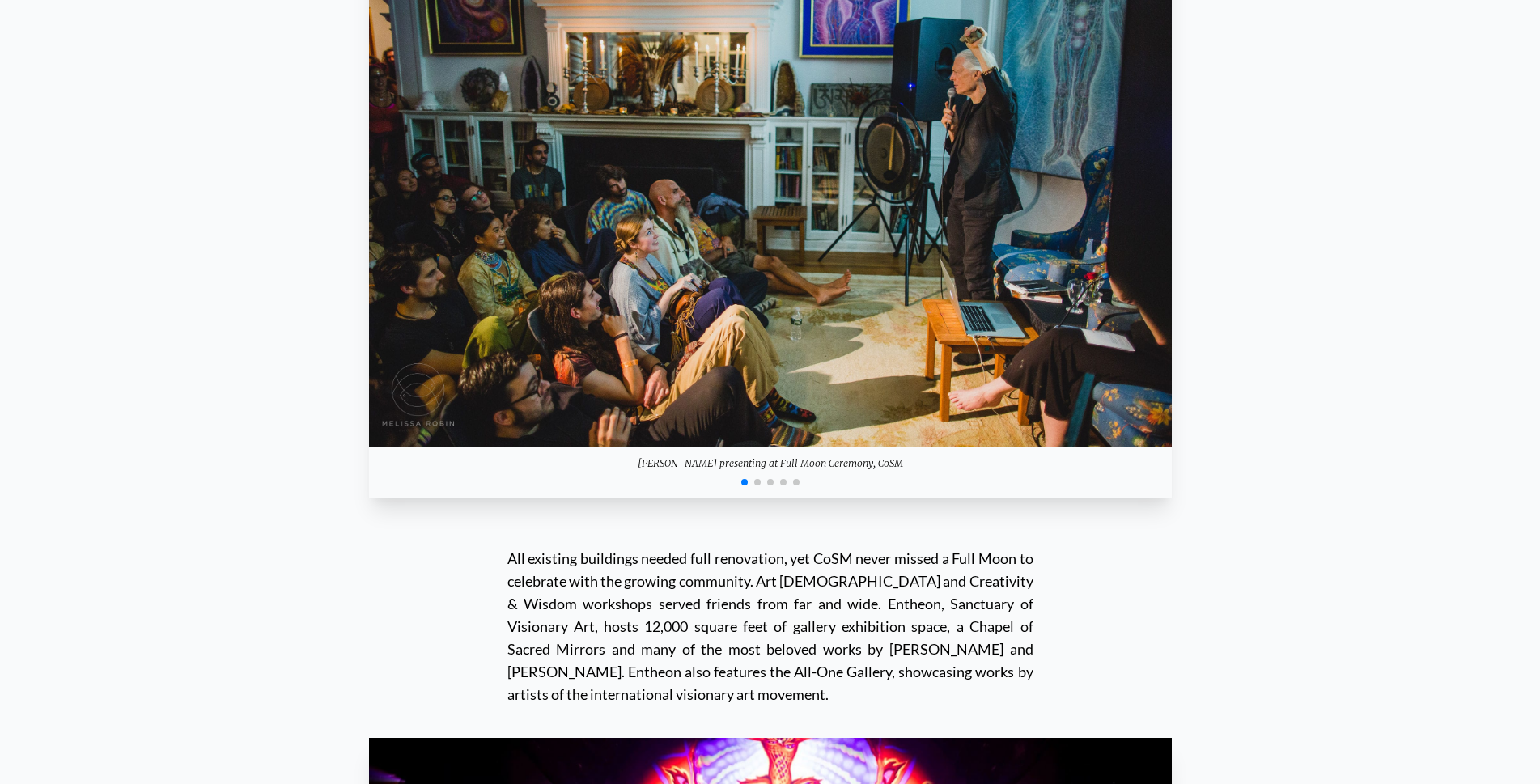
scroll to position [14930, 0]
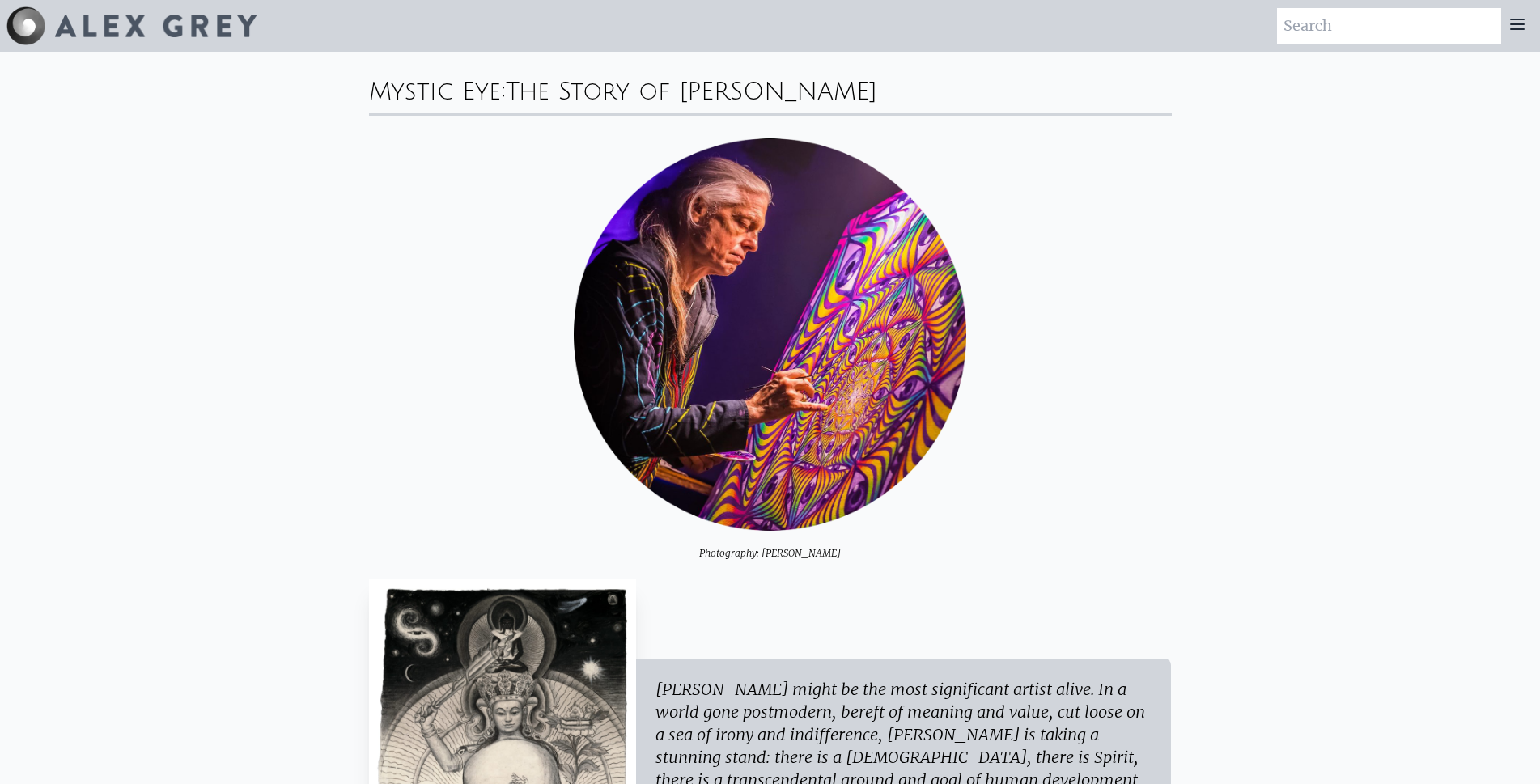
scroll to position [11276, 0]
